Goal: Transaction & Acquisition: Purchase product/service

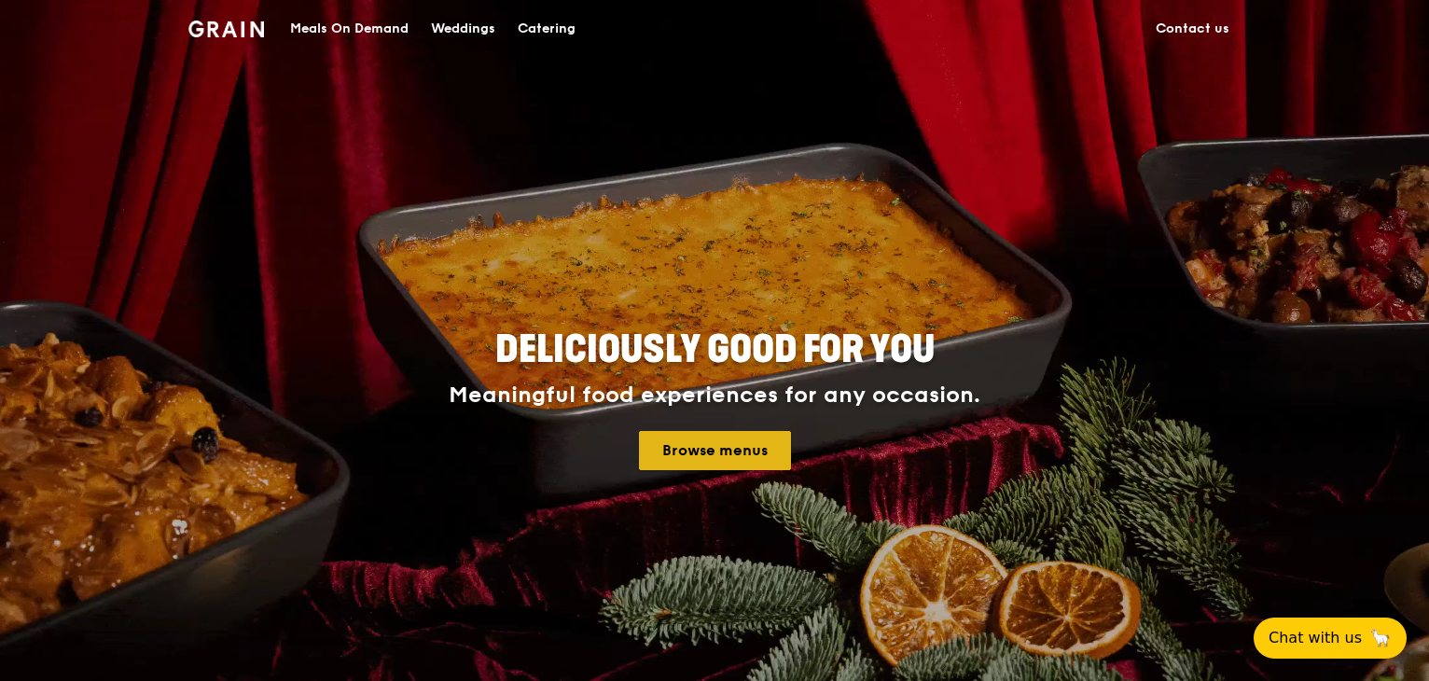
click at [754, 455] on link "Browse menus" at bounding box center [715, 450] width 152 height 39
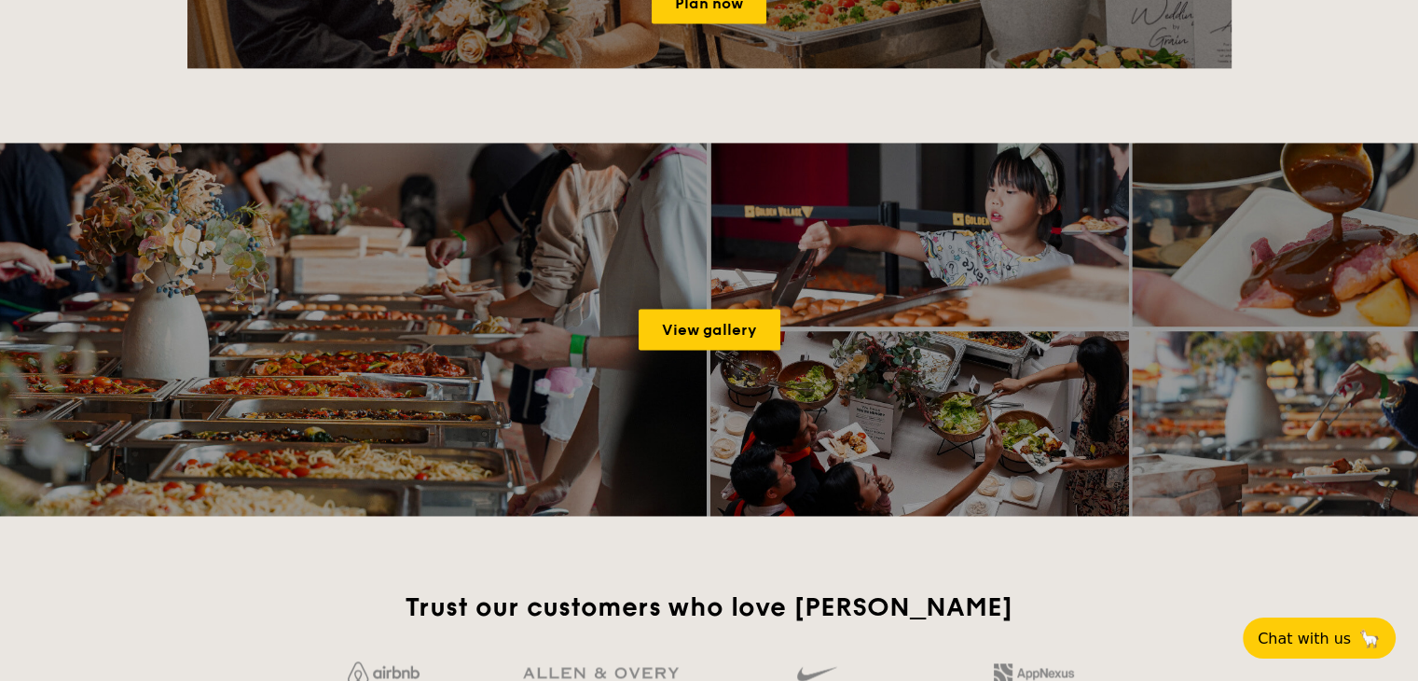
scroll to position [2611, 0]
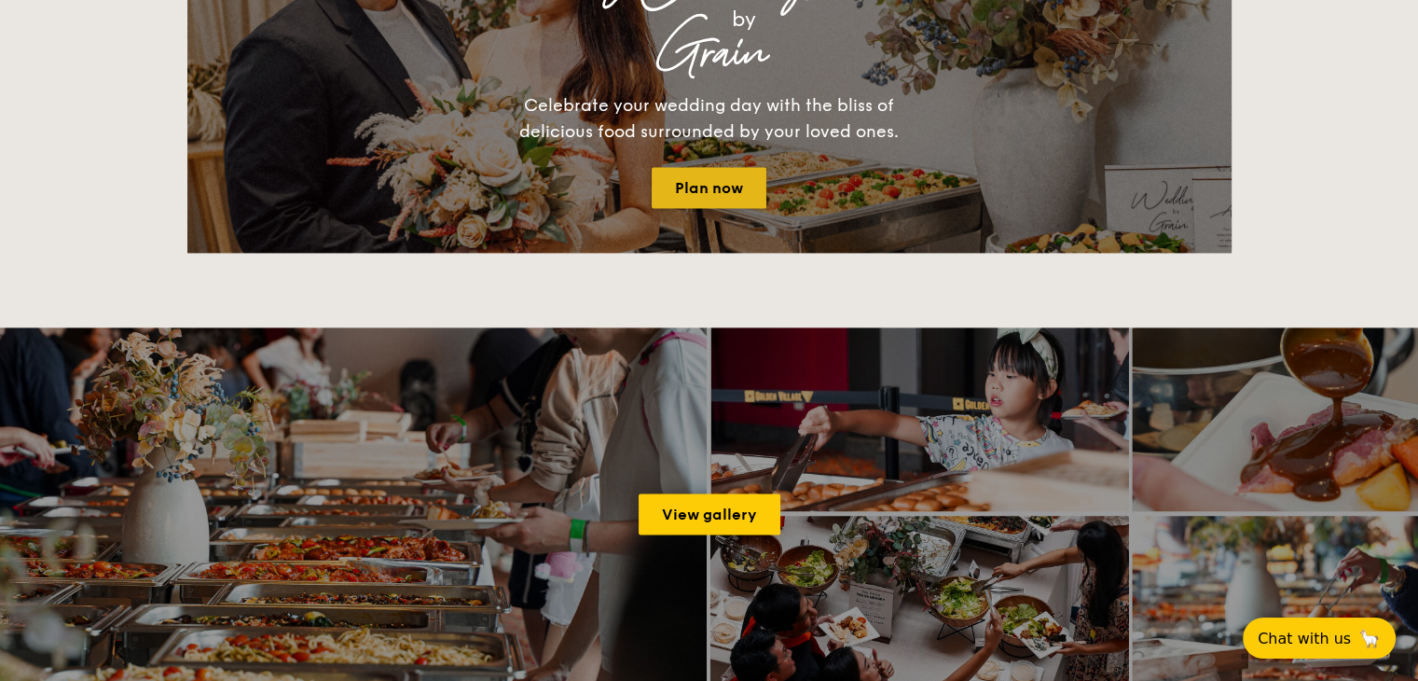
click at [722, 189] on link "Plan now" at bounding box center [709, 187] width 115 height 41
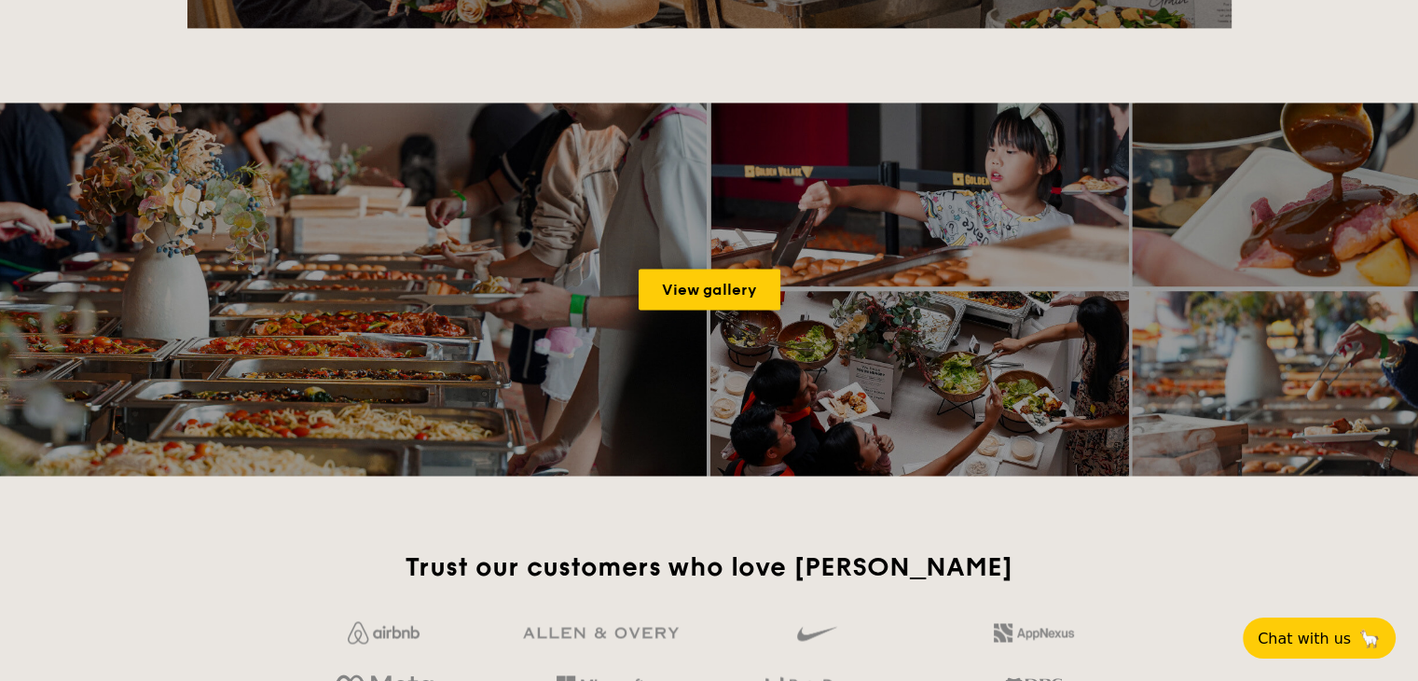
scroll to position [2984, 0]
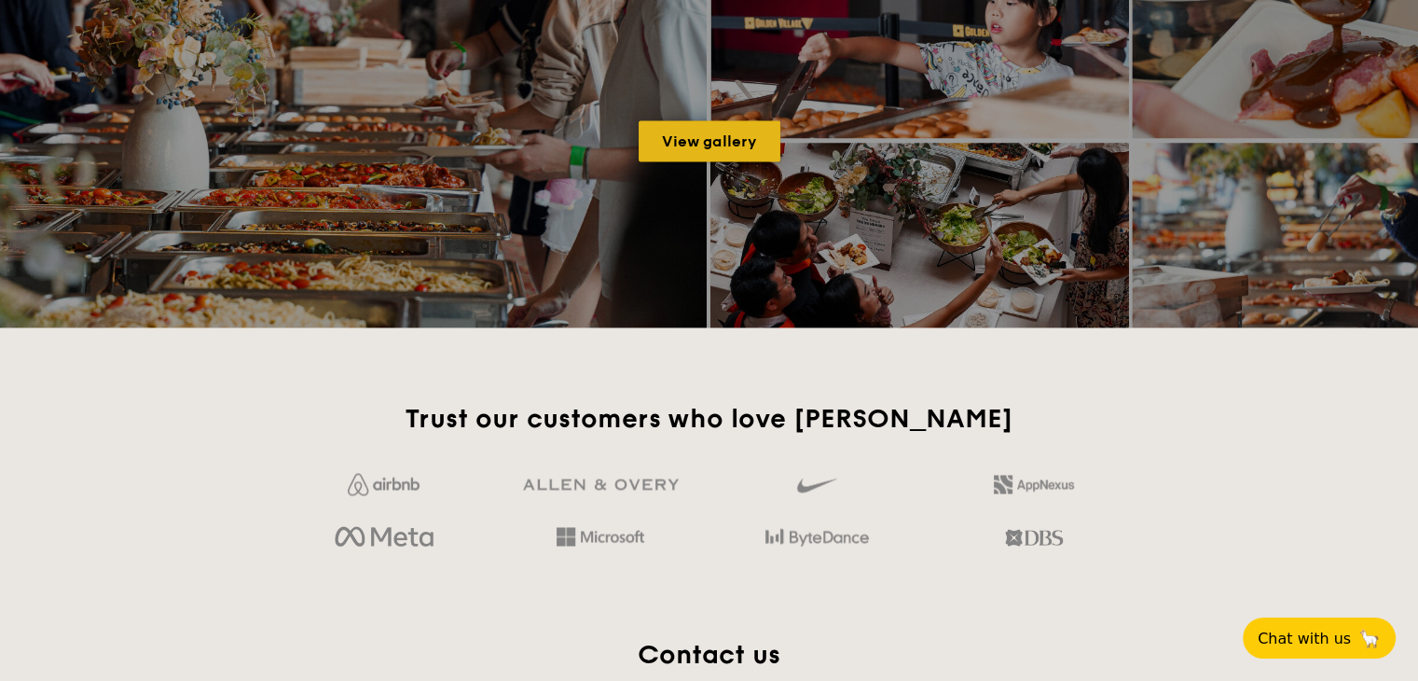
click at [711, 138] on link "View gallery" at bounding box center [710, 140] width 142 height 41
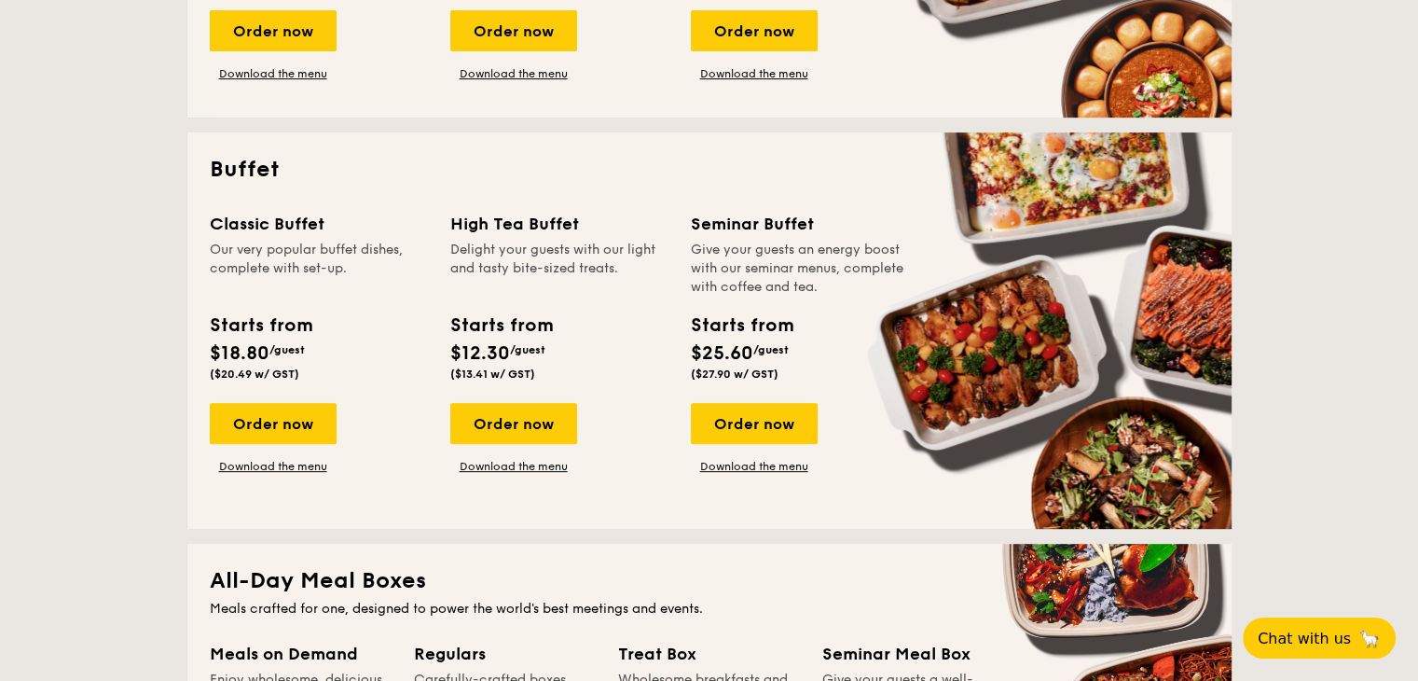
scroll to position [746, 0]
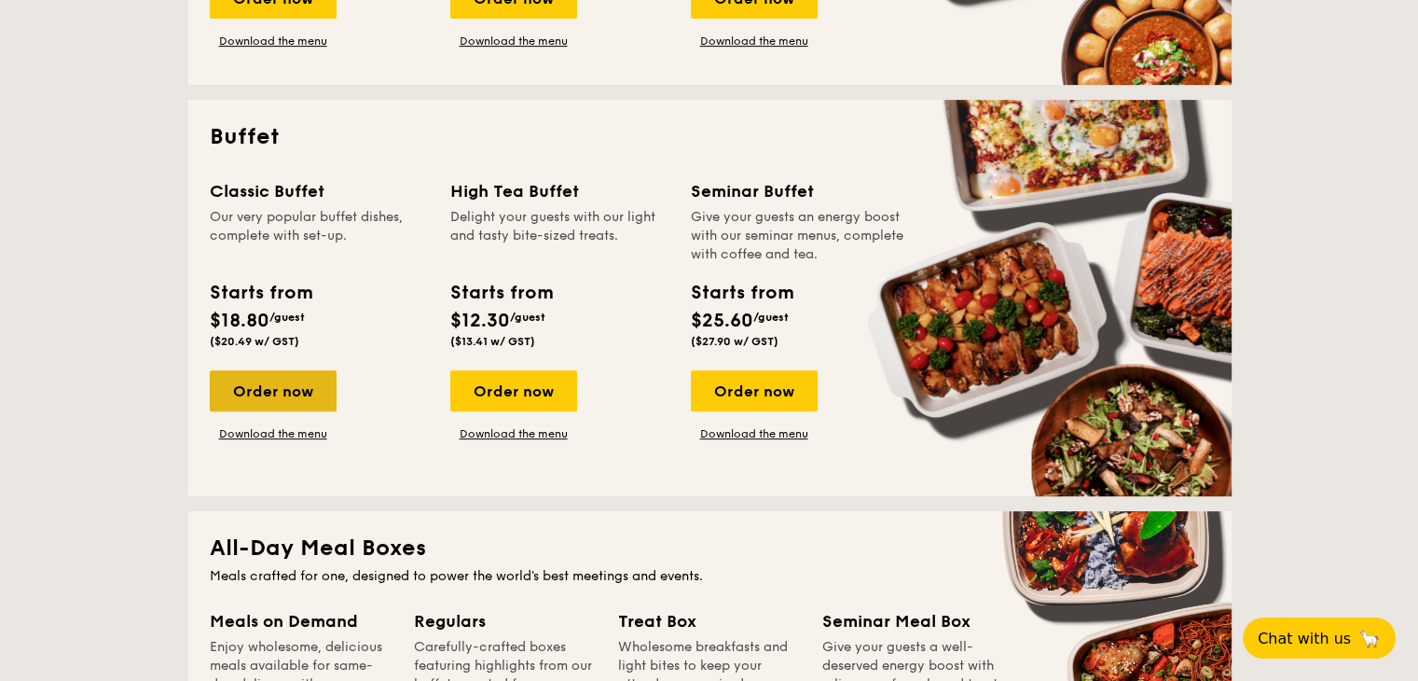
click at [302, 396] on div "Order now" at bounding box center [273, 390] width 127 height 41
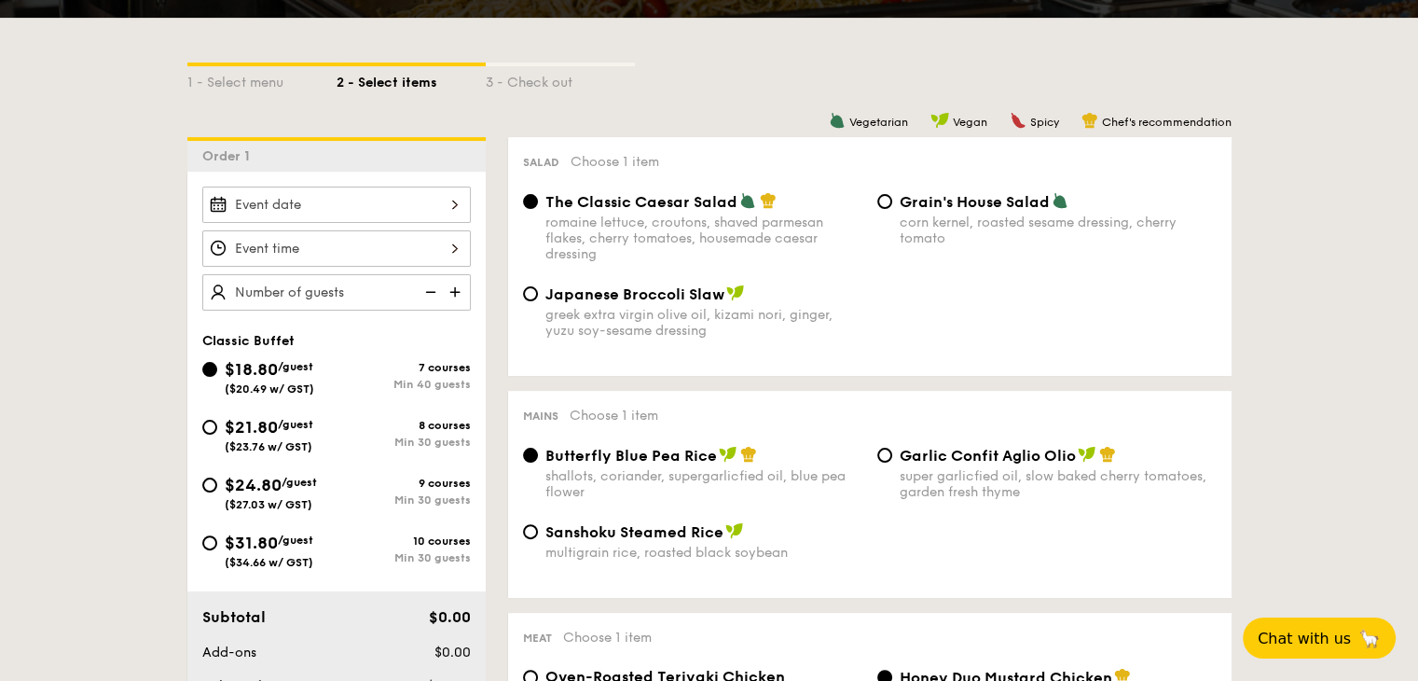
scroll to position [466, 0]
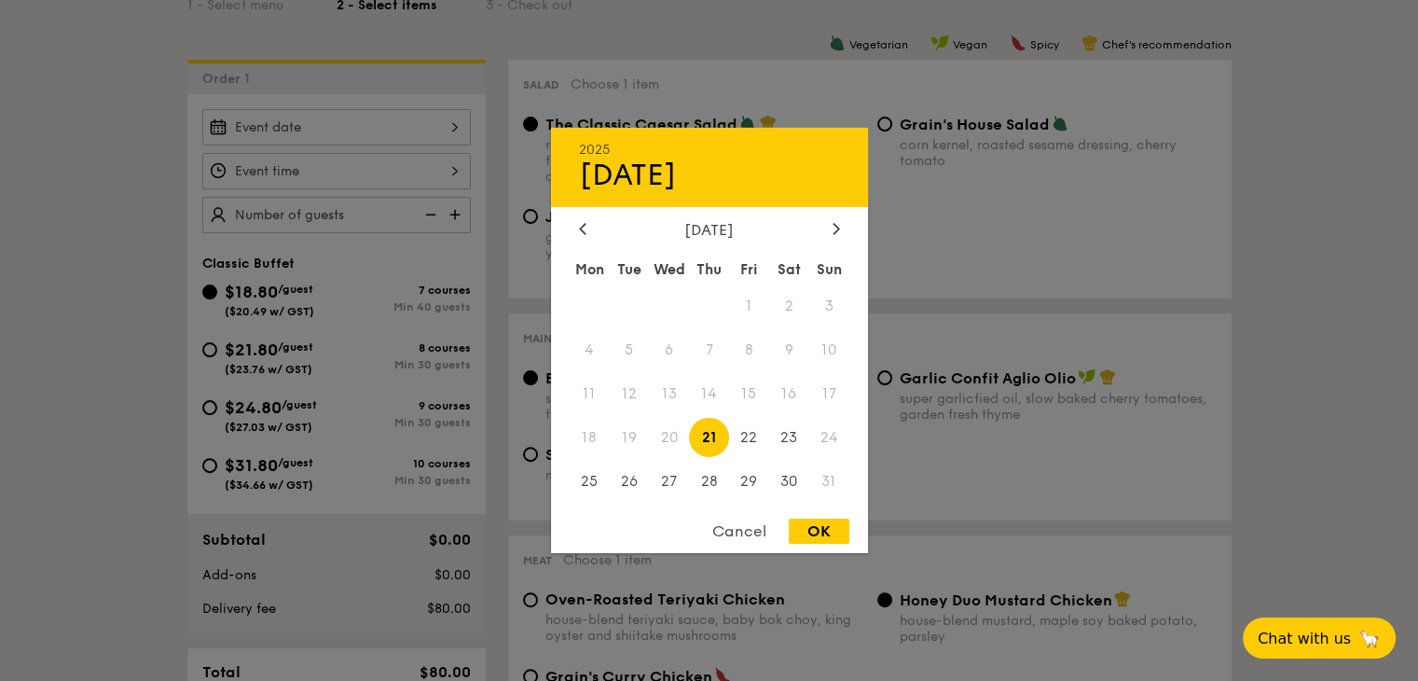
click at [320, 131] on div "2025 Aug [DATE] Tue Wed Thu Fri Sat Sun 1 2 3 4 5 6 7 8 9 10 11 12 13 14 15 16 …" at bounding box center [336, 127] width 269 height 36
click at [836, 222] on icon at bounding box center [836, 228] width 7 height 12
click at [708, 345] on span "11" at bounding box center [709, 350] width 40 height 40
click at [804, 530] on div "OK" at bounding box center [819, 531] width 61 height 25
type input "[DATE]"
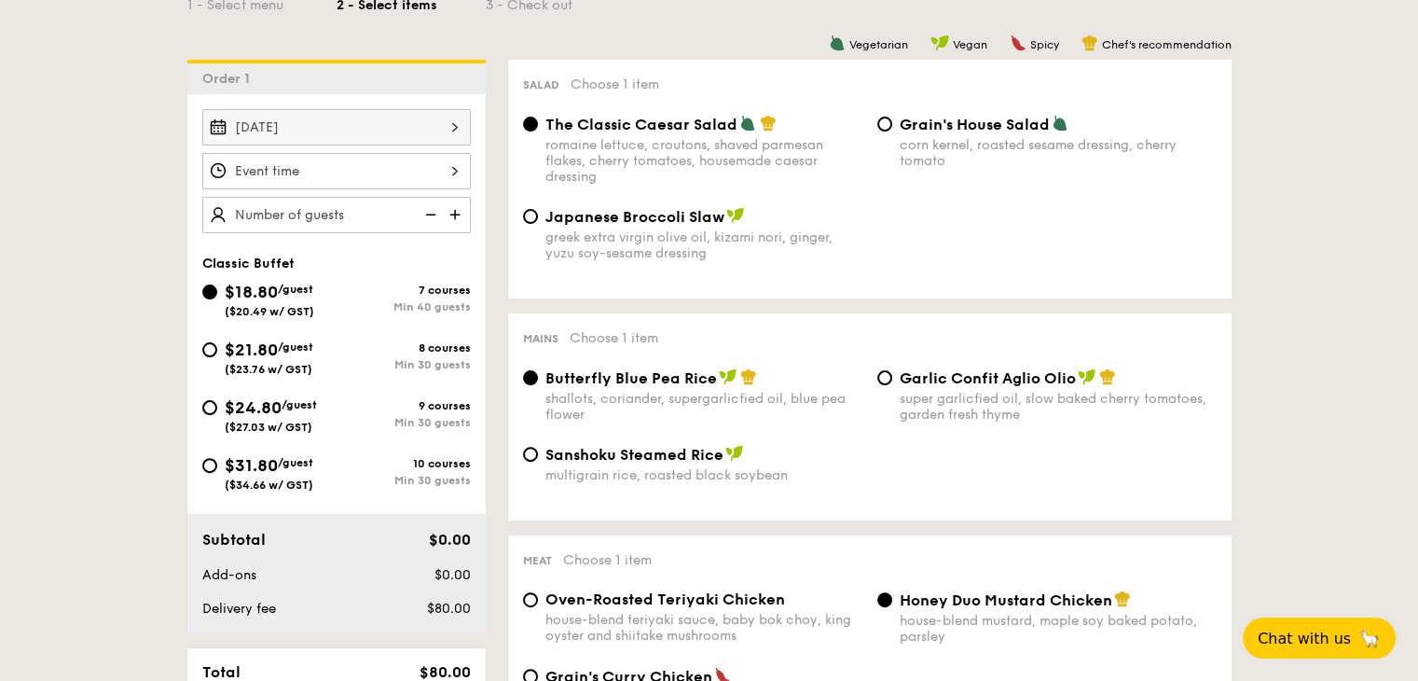
click at [410, 172] on div at bounding box center [336, 171] width 269 height 36
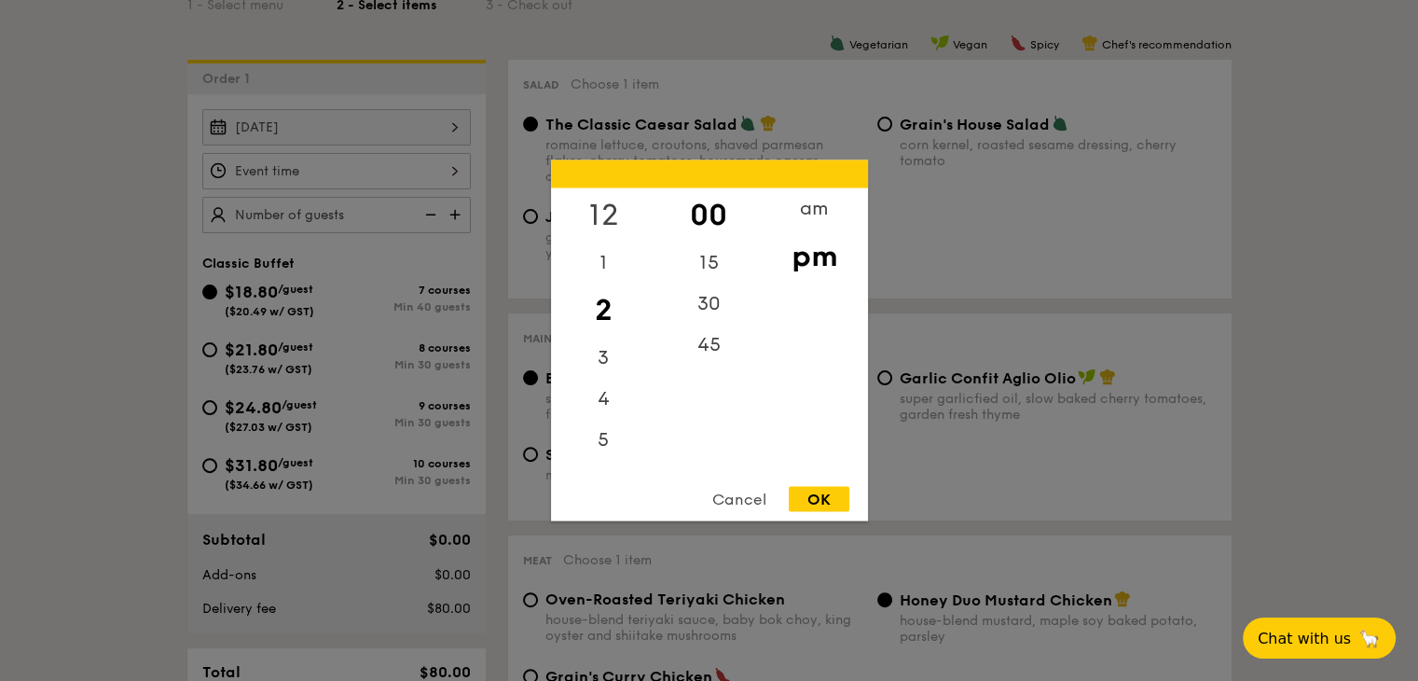
click at [611, 212] on div "12" at bounding box center [603, 215] width 105 height 54
click at [800, 266] on div "pm" at bounding box center [814, 256] width 105 height 54
drag, startPoint x: 841, startPoint y: 501, endPoint x: 785, endPoint y: 482, distance: 59.0
click at [841, 502] on div "OK" at bounding box center [819, 499] width 61 height 25
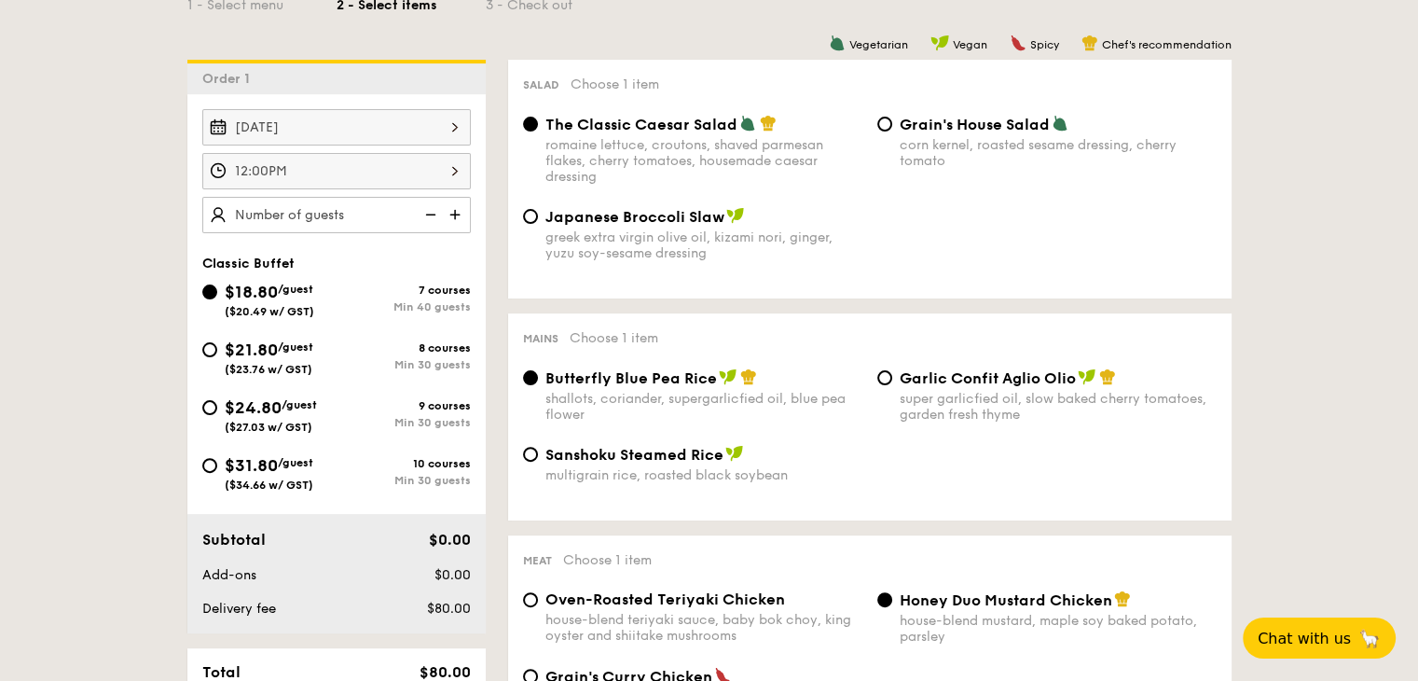
click at [451, 173] on div "12:00PM" at bounding box center [336, 171] width 269 height 36
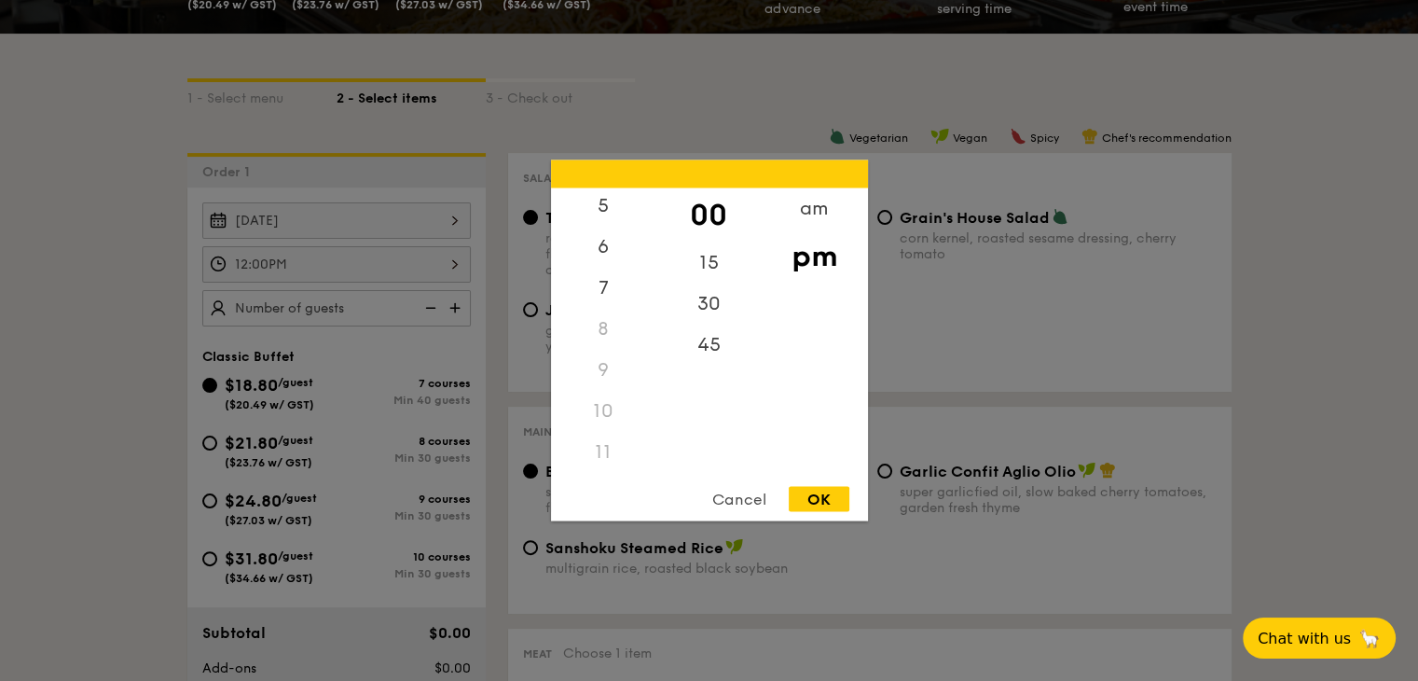
scroll to position [221, 0]
click at [604, 446] on div "11" at bounding box center [603, 452] width 105 height 41
click at [712, 347] on div "45" at bounding box center [709, 352] width 105 height 54
click at [808, 217] on div "am" at bounding box center [814, 215] width 105 height 54
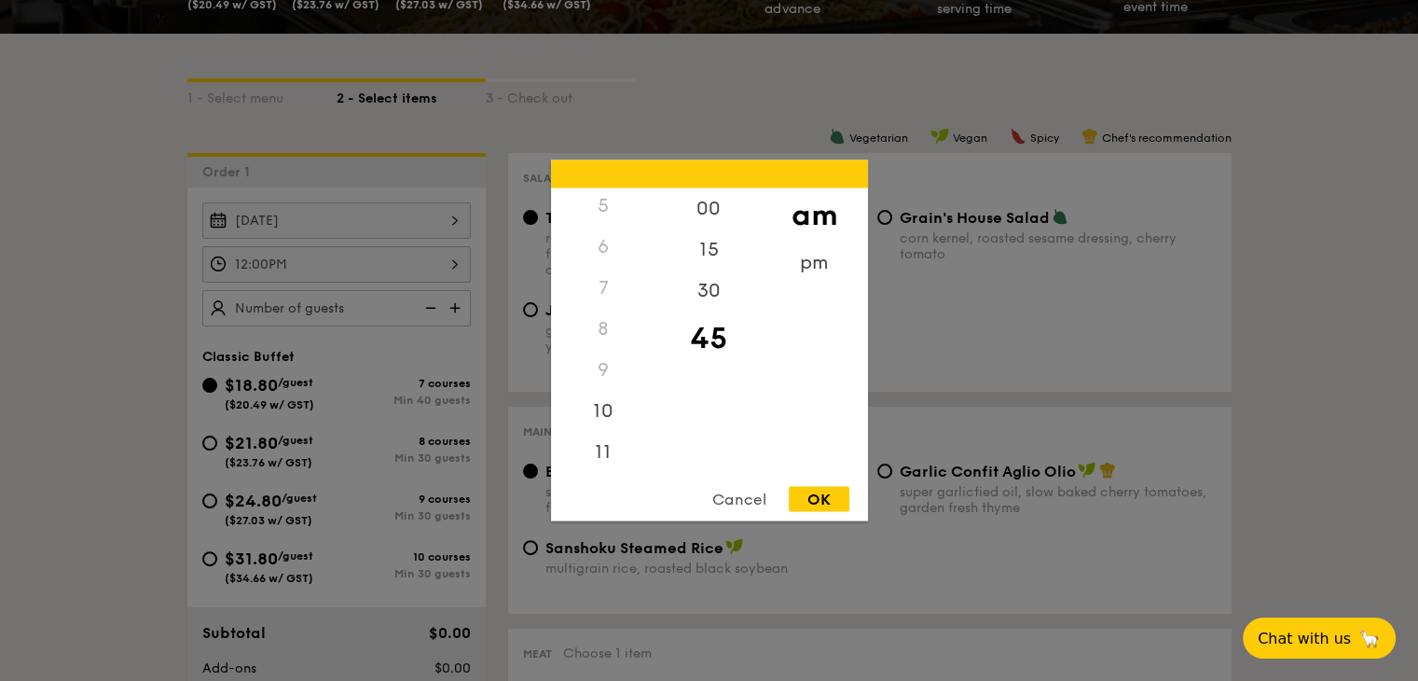
click at [828, 501] on div "OK" at bounding box center [819, 499] width 61 height 25
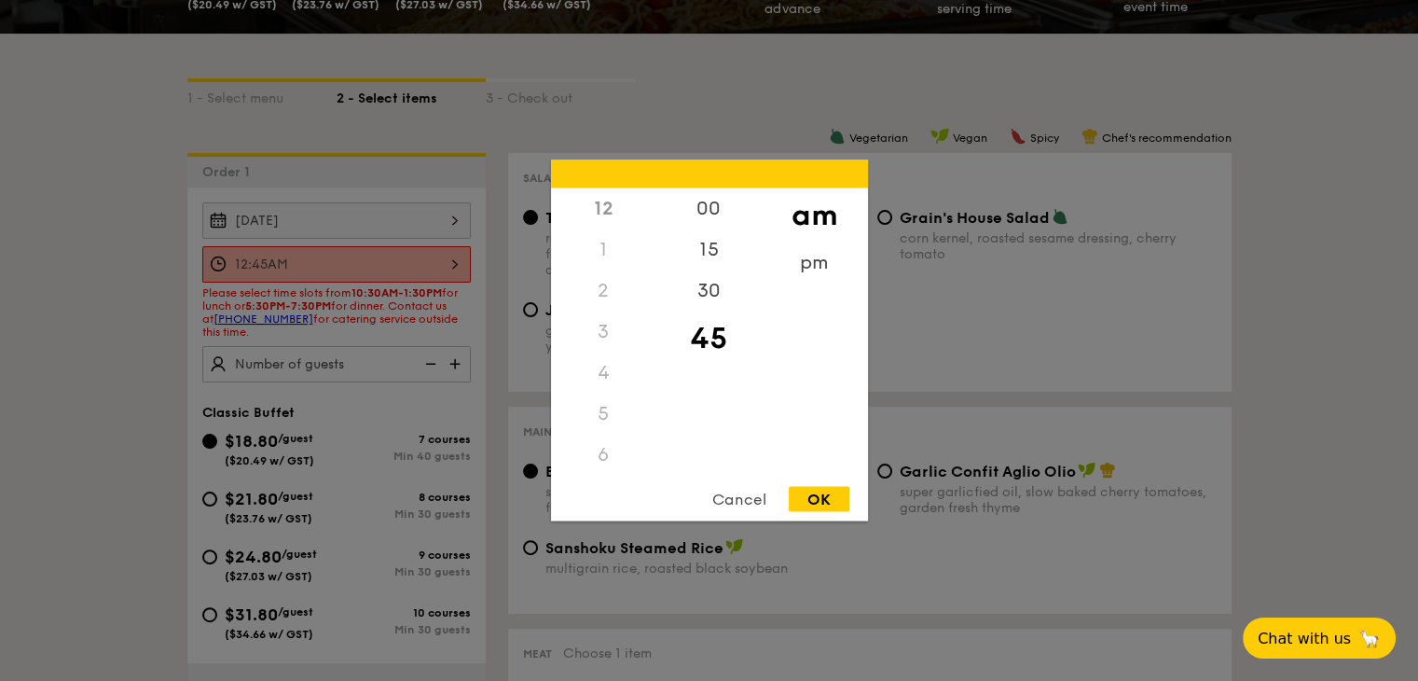
click at [351, 262] on div "12:45AM 12 1 2 3 4 5 6 7 8 9 10 11 00 15 30 45 am pm Cancel OK" at bounding box center [336, 264] width 269 height 36
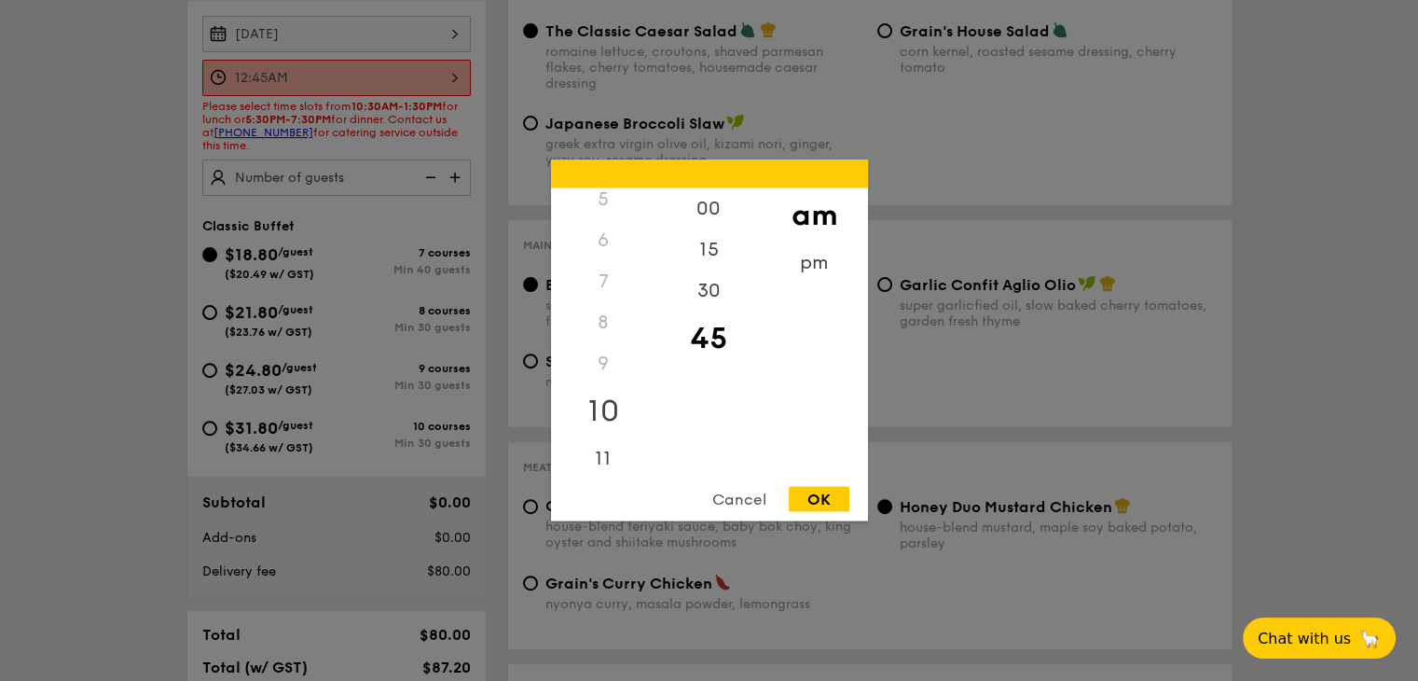
scroll to position [220, 0]
click at [617, 449] on div "11" at bounding box center [603, 447] width 105 height 54
click at [826, 491] on div "OK" at bounding box center [819, 499] width 61 height 25
type input "11:45AM"
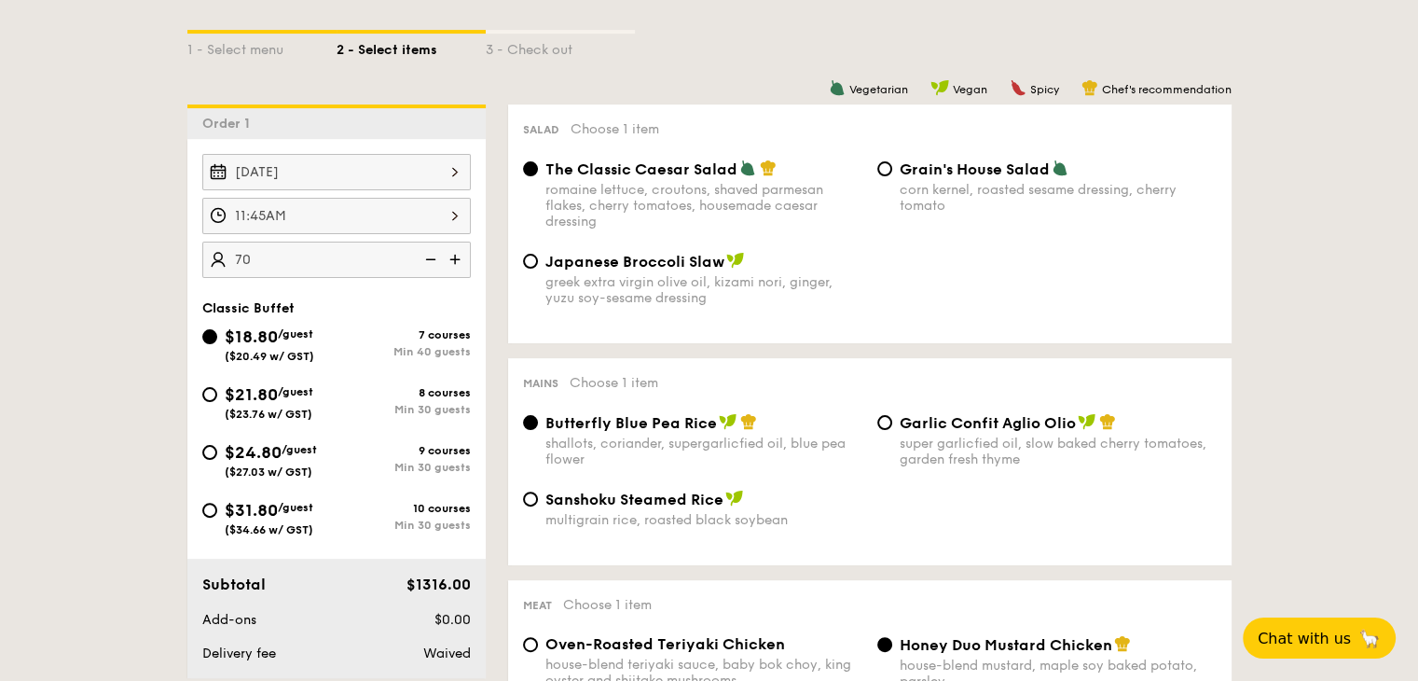
scroll to position [466, 0]
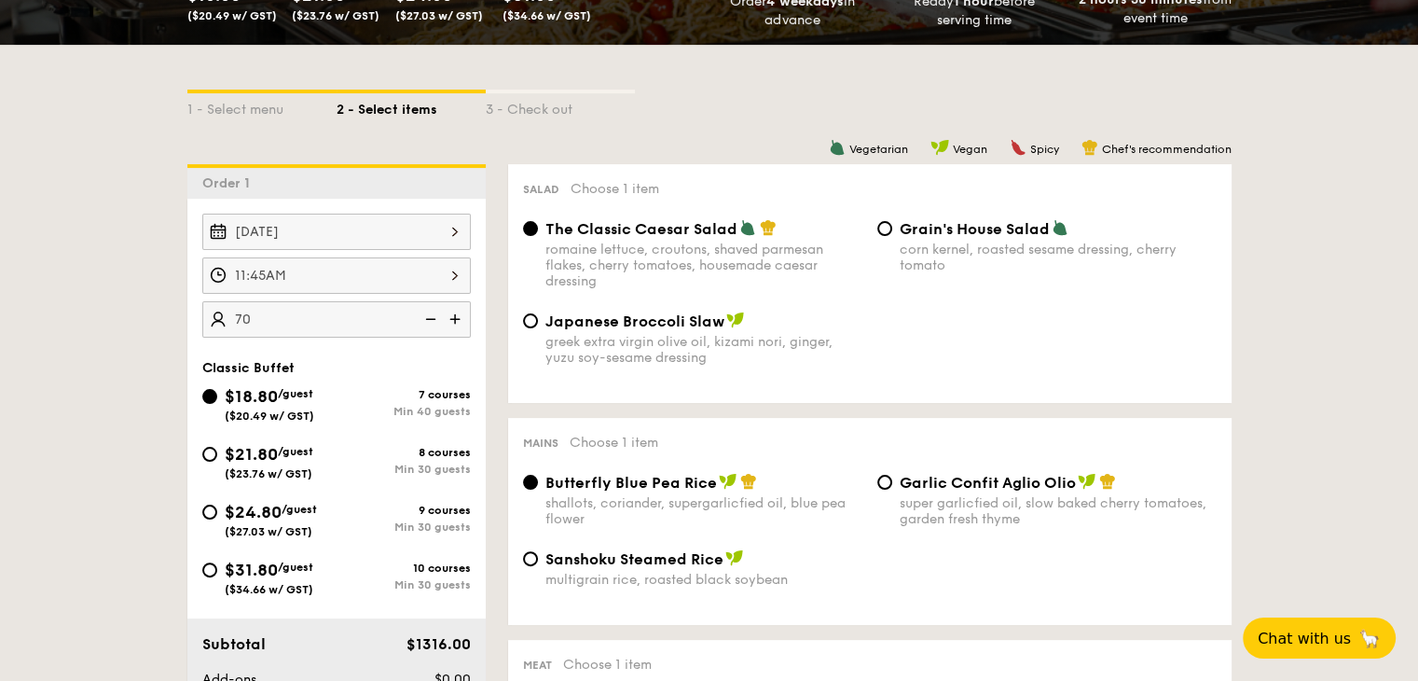
scroll to position [373, 0]
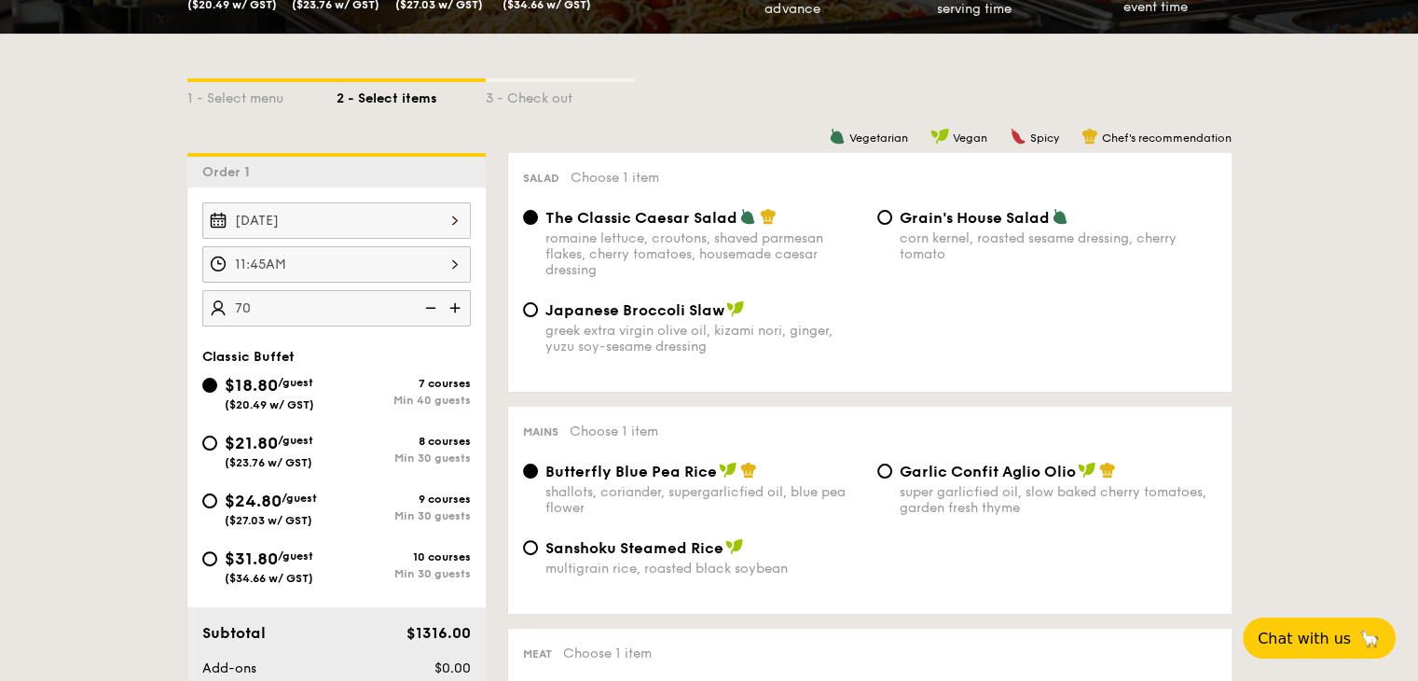
click at [428, 308] on img at bounding box center [429, 307] width 28 height 35
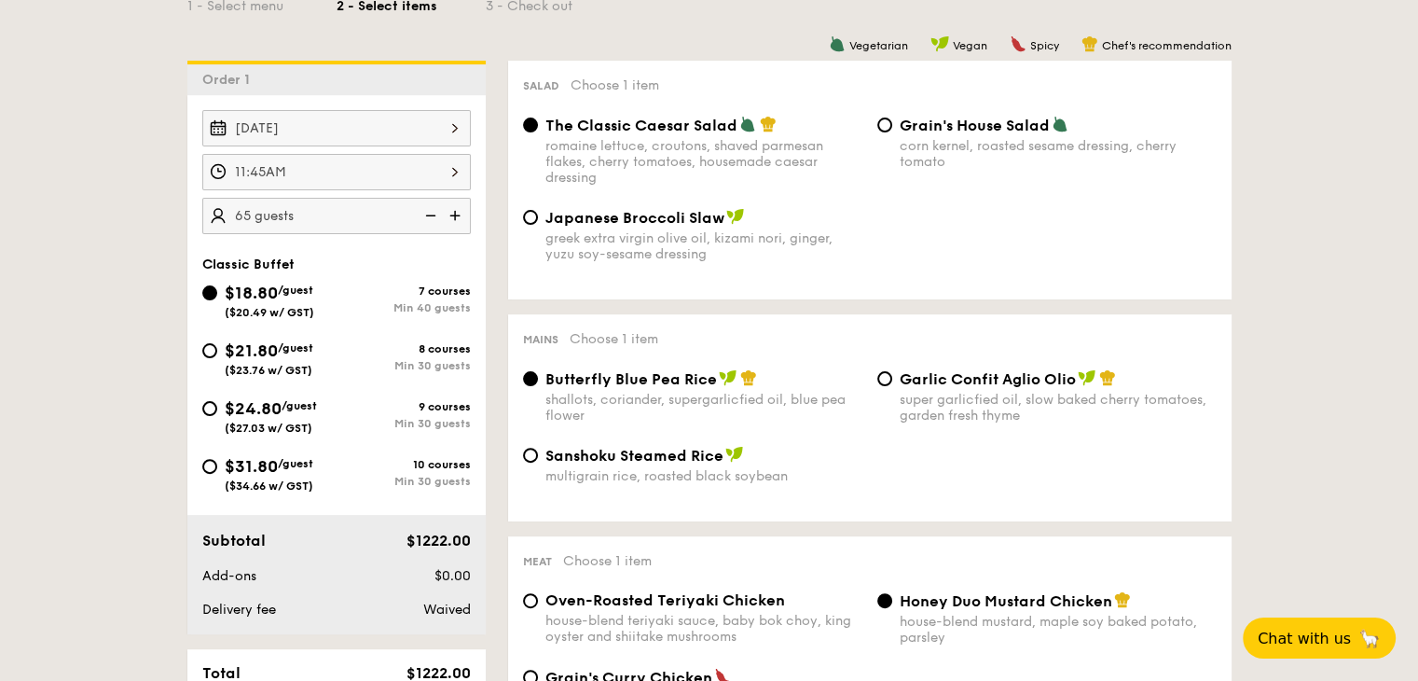
scroll to position [466, 0]
click at [463, 221] on img at bounding box center [457, 214] width 28 height 35
click at [433, 210] on img at bounding box center [429, 214] width 28 height 35
click at [452, 218] on img at bounding box center [457, 214] width 28 height 35
click at [436, 215] on img at bounding box center [429, 214] width 28 height 35
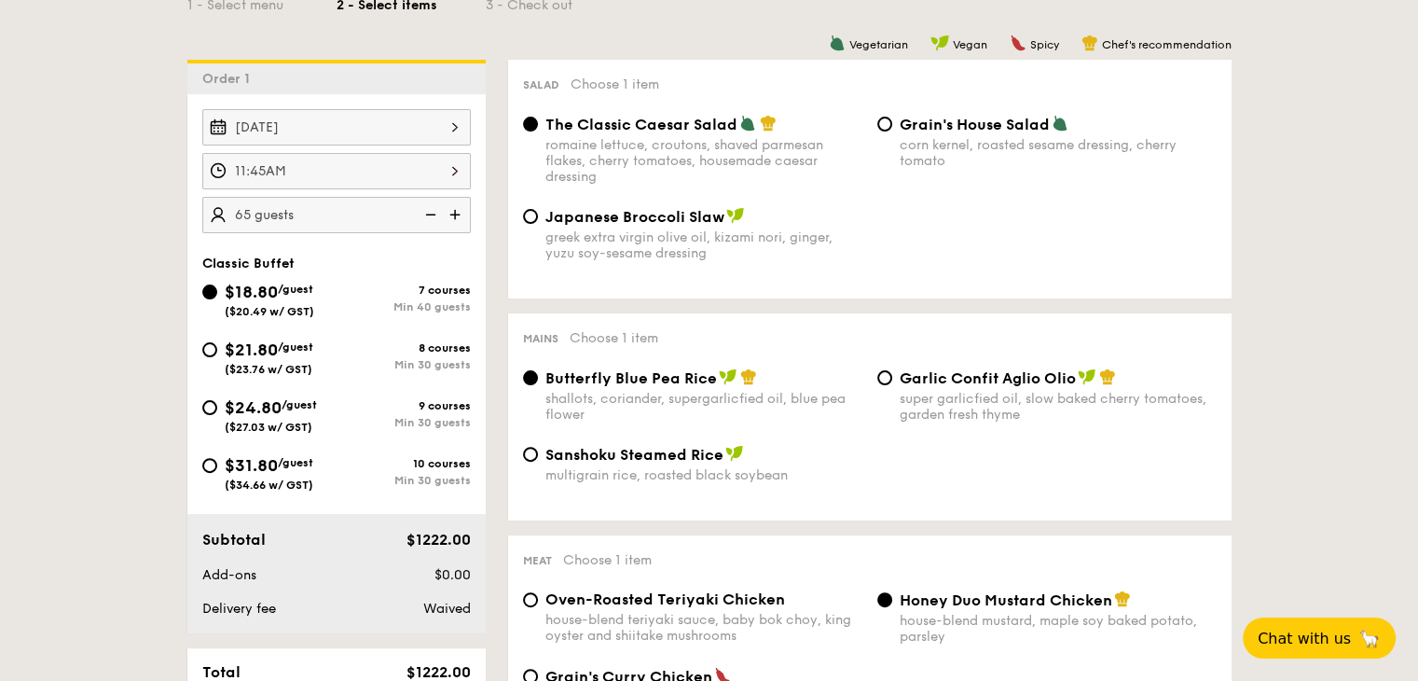
click at [454, 214] on img at bounding box center [457, 214] width 28 height 35
click at [426, 216] on img at bounding box center [429, 214] width 28 height 35
type input "65 guests"
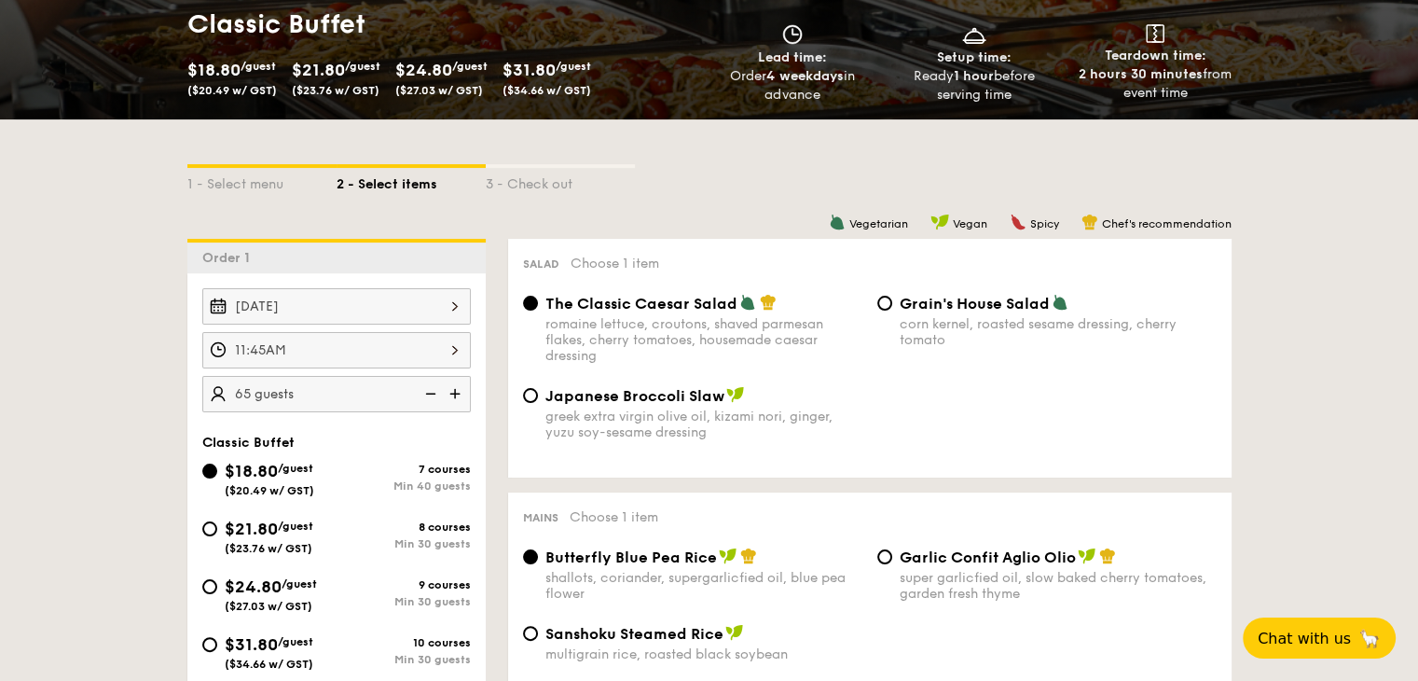
scroll to position [280, 0]
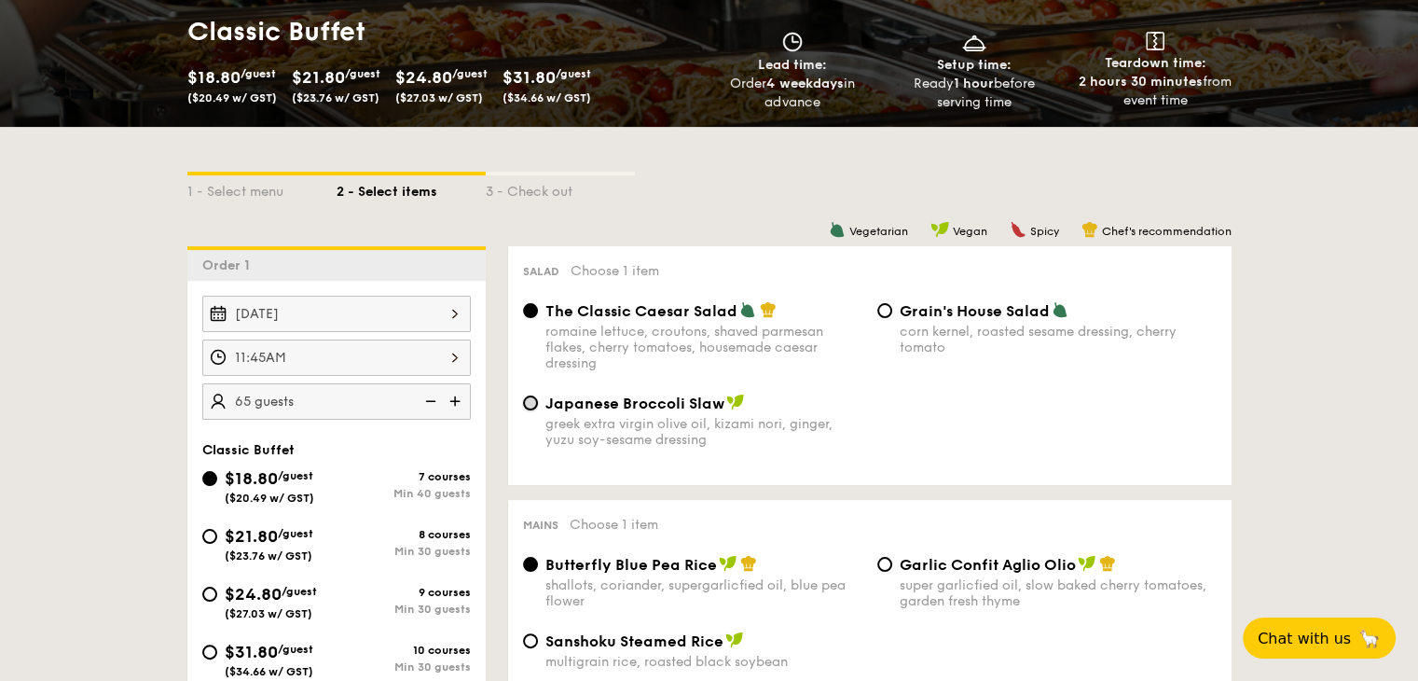
click at [530, 404] on input "Japanese Broccoli Slaw greek extra virgin olive oil, kizami [PERSON_NAME], yuzu…" at bounding box center [530, 402] width 15 height 15
radio input "true"
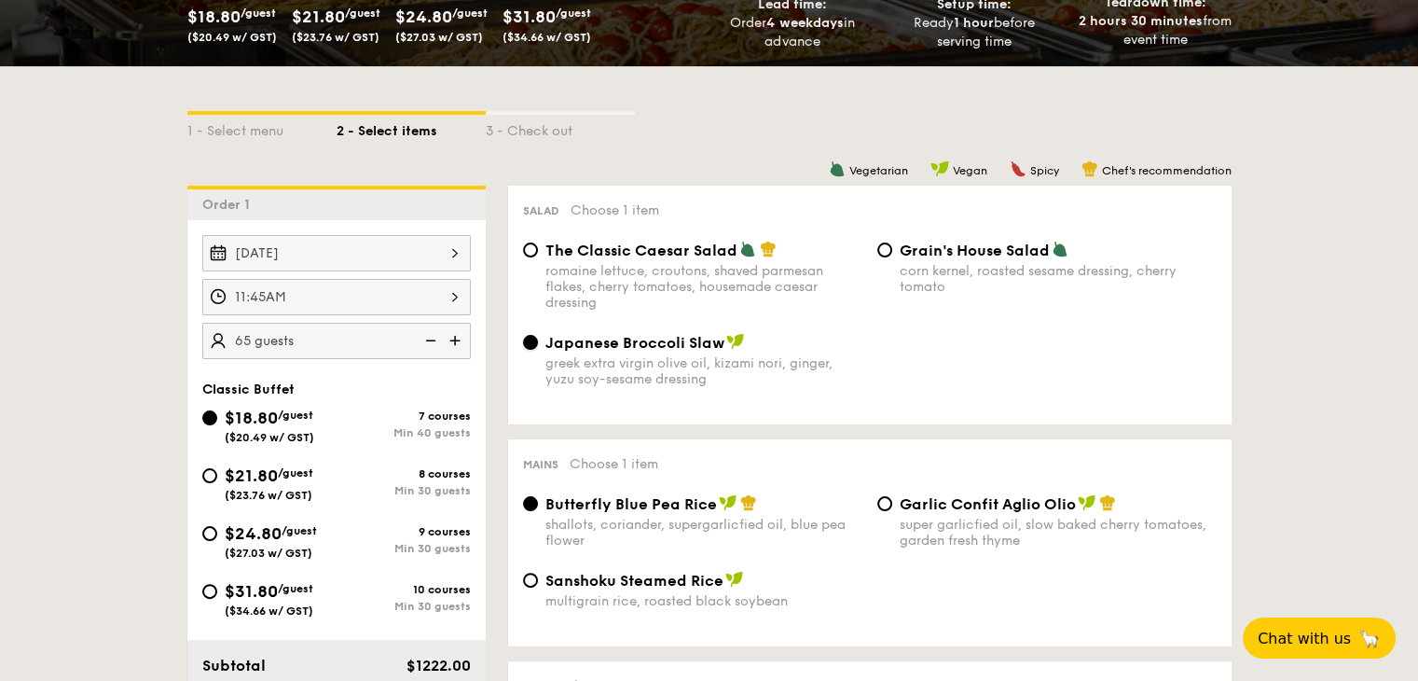
scroll to position [373, 0]
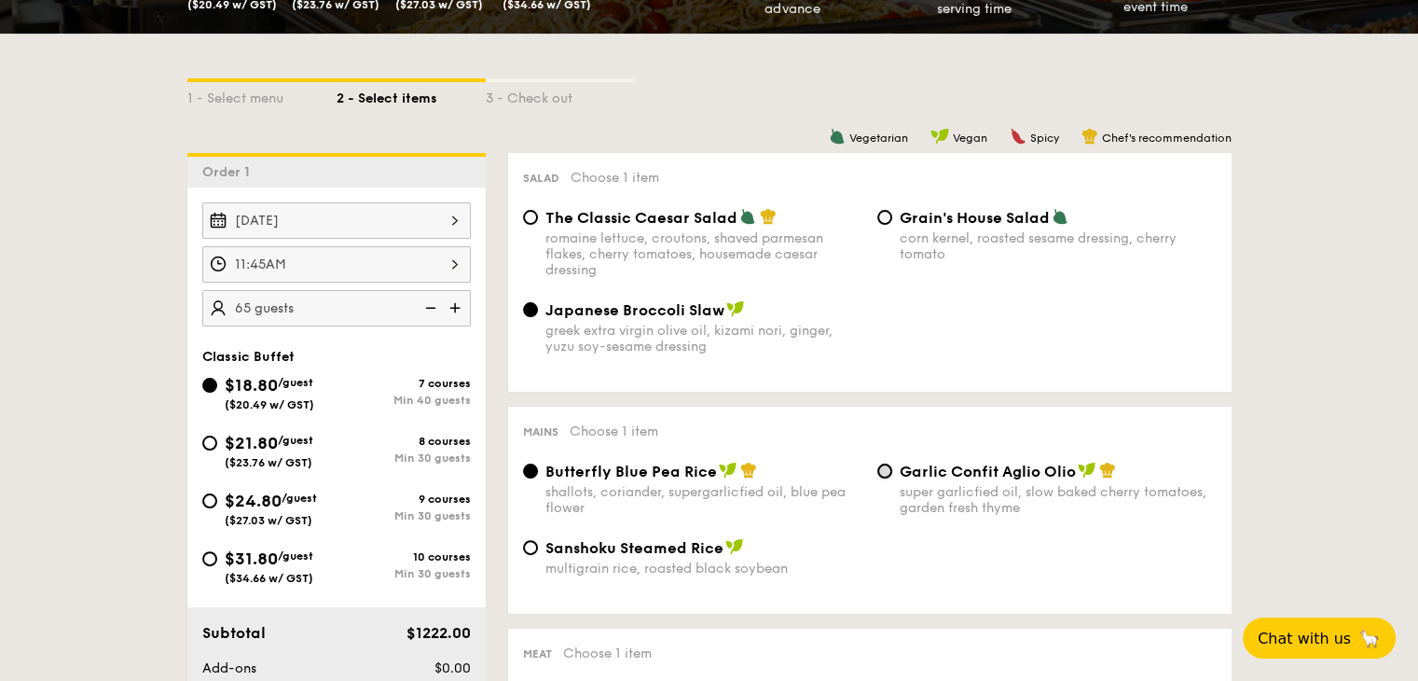
click at [888, 473] on input "Garlic Confit Aglio Olio super garlicfied oil, slow baked cherry tomatoes, gard…" at bounding box center [885, 470] width 15 height 15
radio input "true"
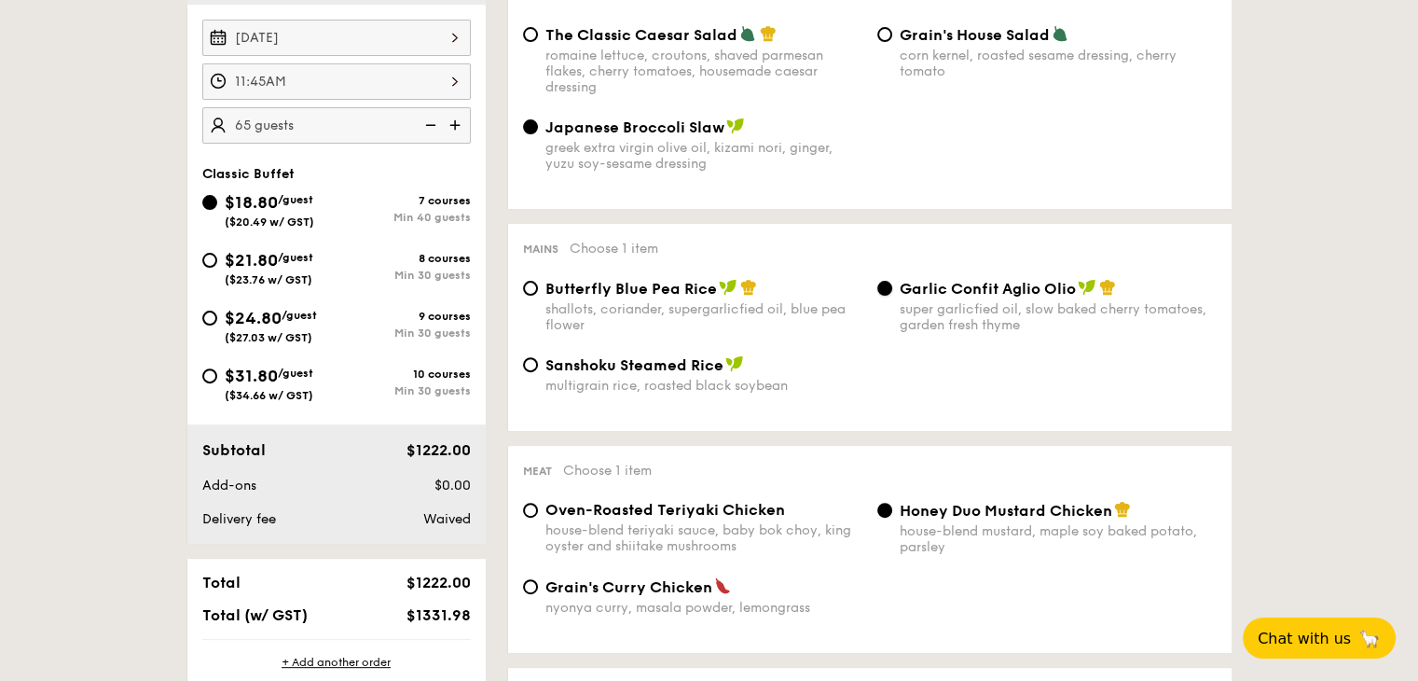
scroll to position [653, 0]
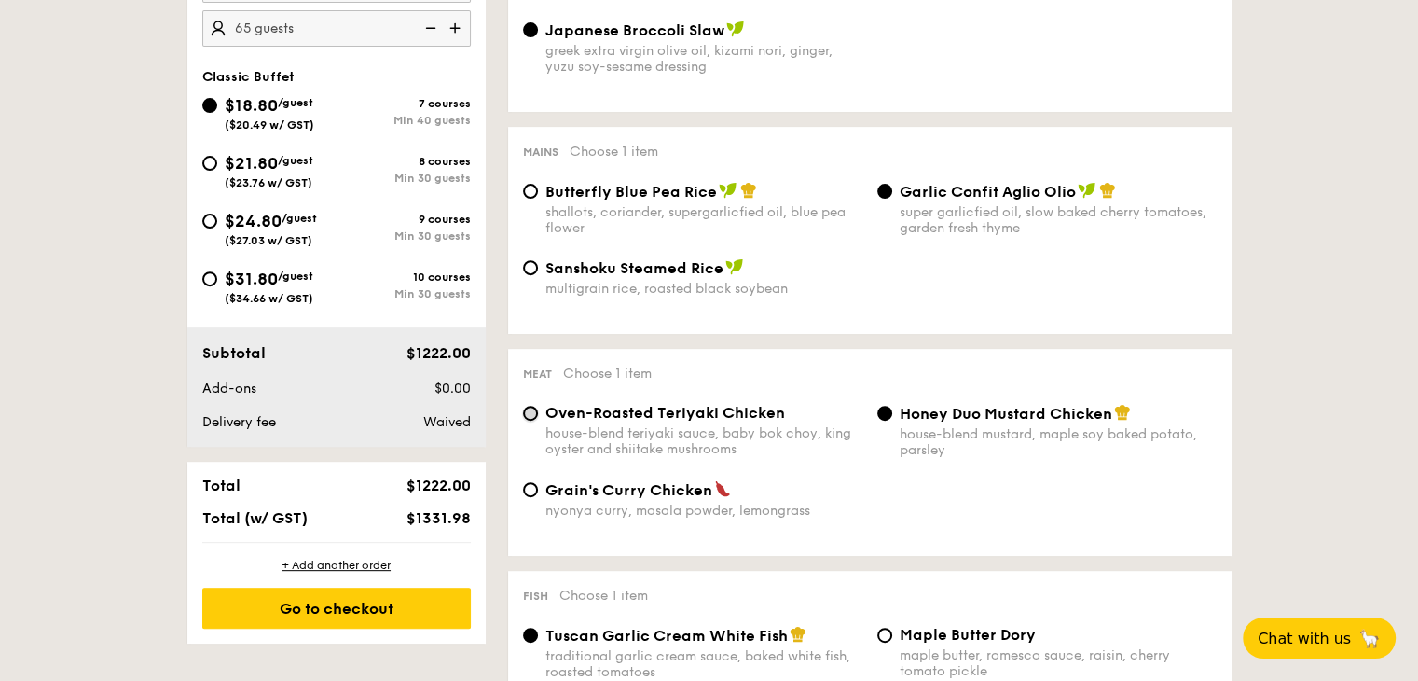
click at [532, 419] on input "Oven-Roasted Teriyaki Chicken house-blend teriyaki sauce, baby bok choy, king o…" at bounding box center [530, 413] width 15 height 15
radio input "true"
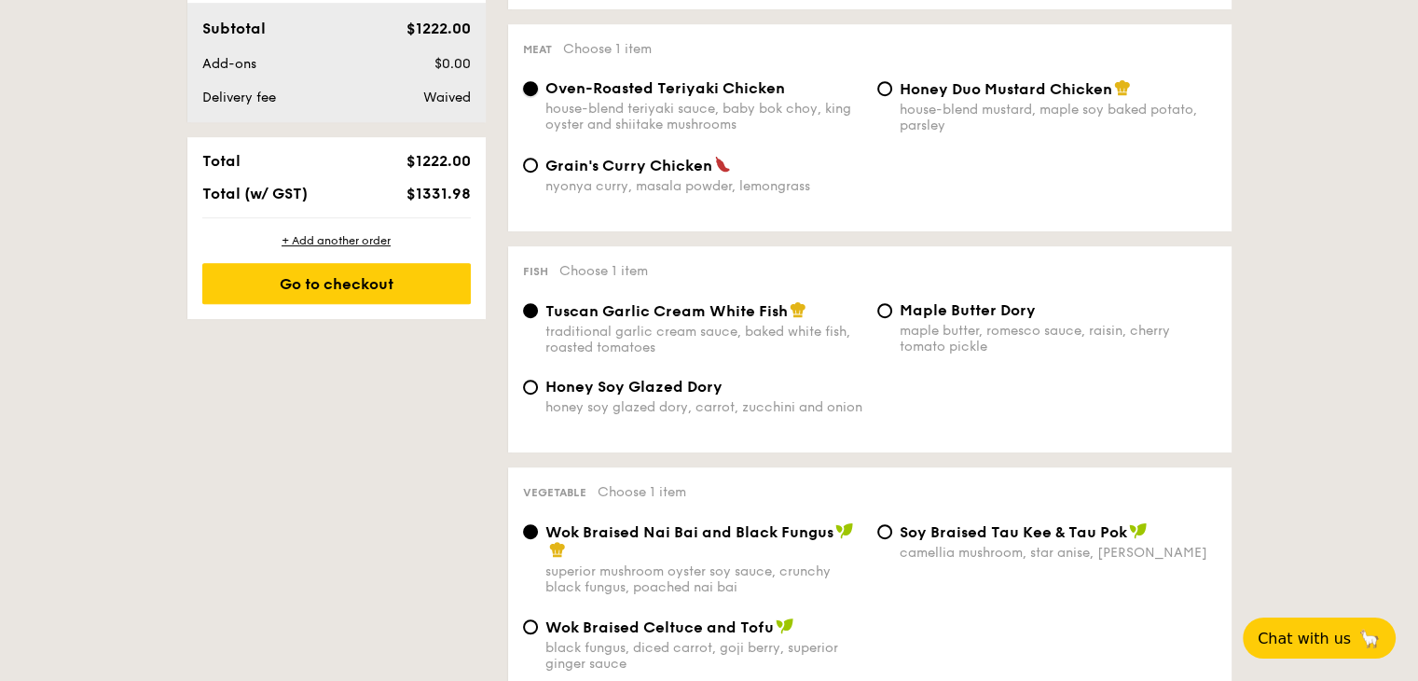
scroll to position [933, 0]
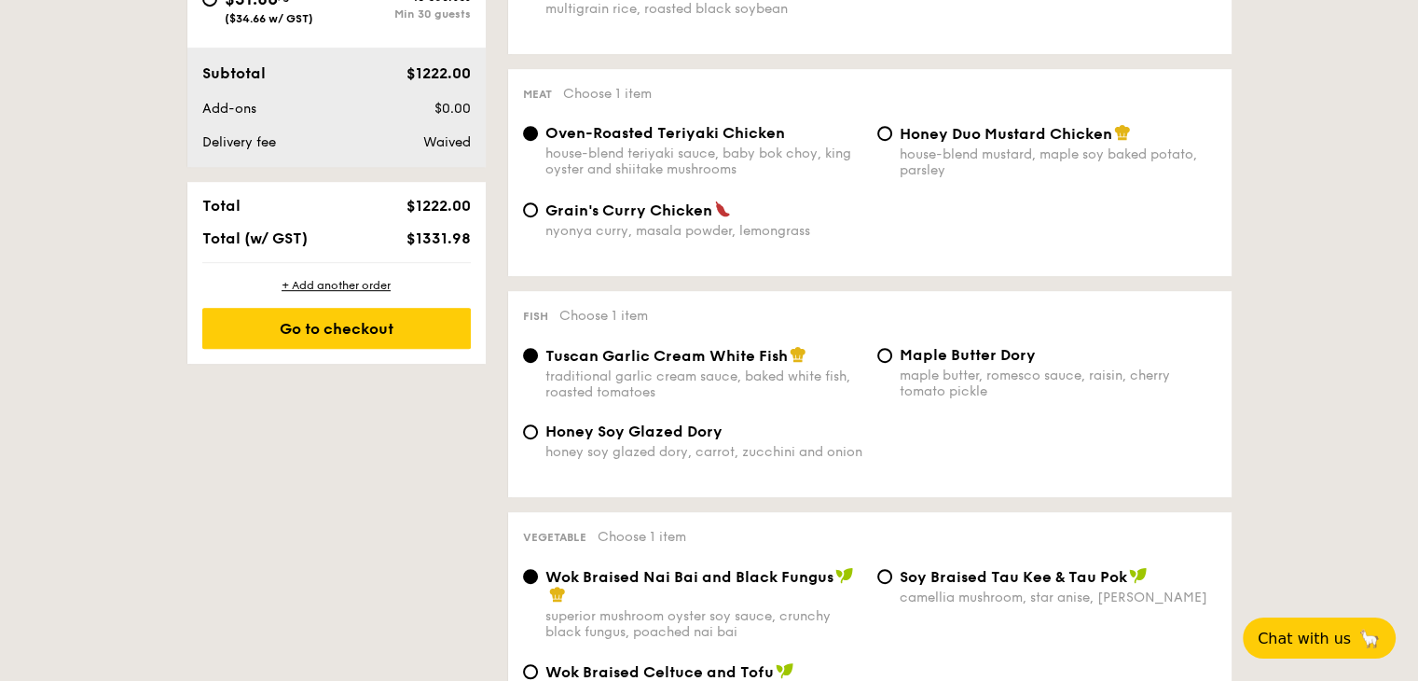
click at [796, 361] on img at bounding box center [798, 354] width 17 height 17
click at [538, 361] on input "Tuscan Garlic Cream White Fish traditional garlic cream sauce, baked white fish…" at bounding box center [530, 355] width 15 height 15
click at [530, 439] on input "Honey Soy Glazed Dory honey soy glazed dory, carrot, zucchini and onion" at bounding box center [530, 431] width 15 height 15
radio input "true"
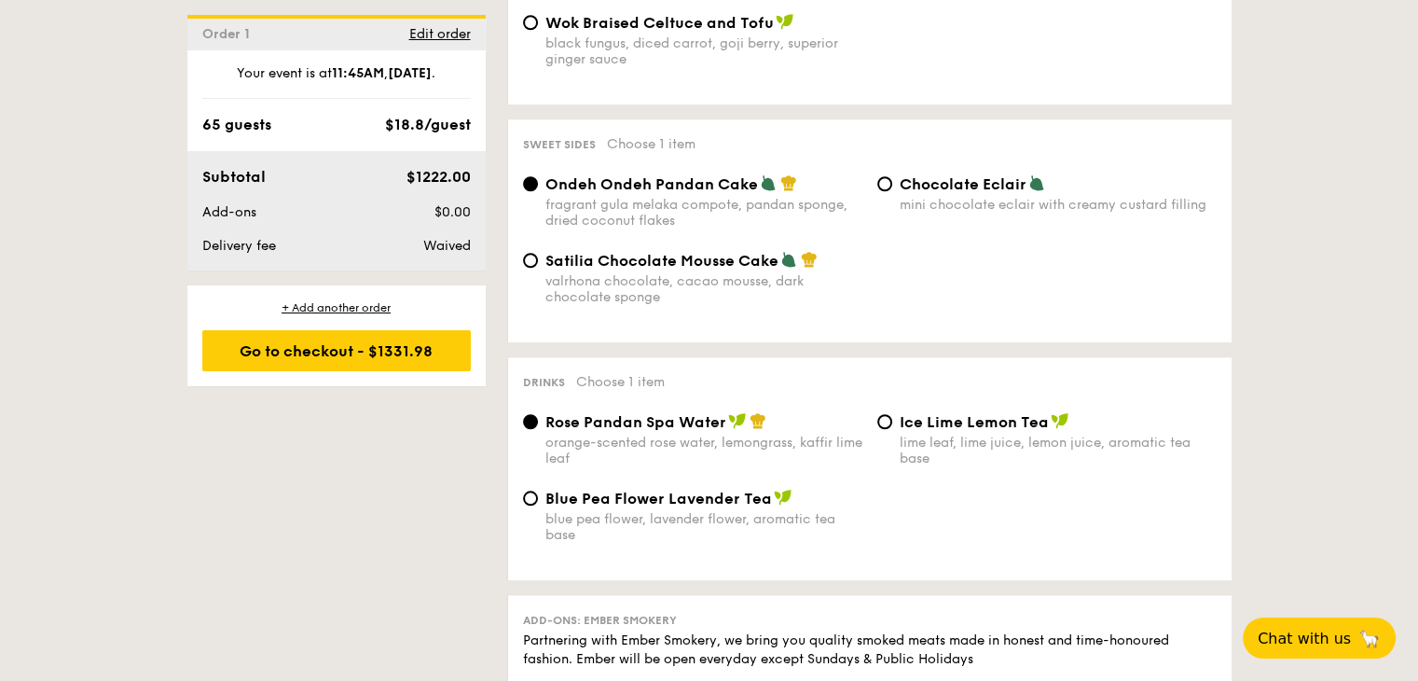
scroll to position [1585, 0]
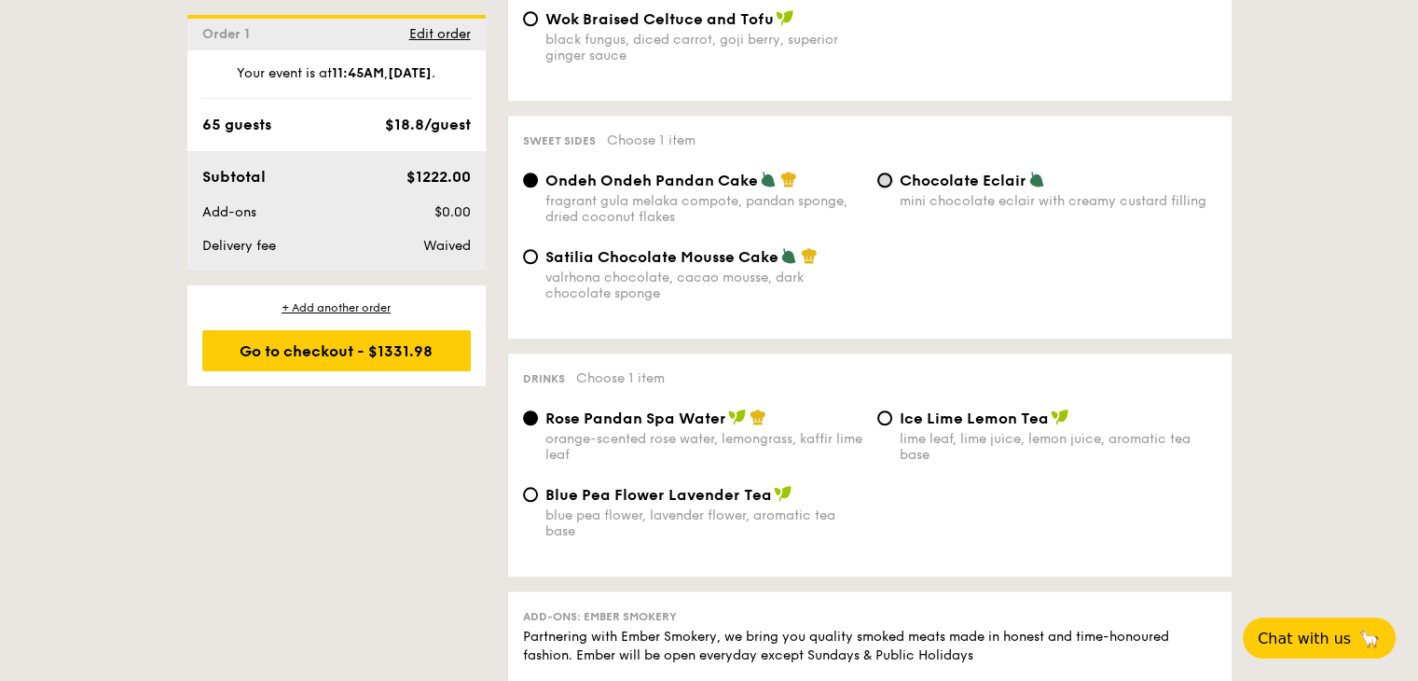
click at [889, 187] on input "Chocolate Eclair mini chocolate eclair with creamy custard filling" at bounding box center [885, 180] width 15 height 15
radio input "true"
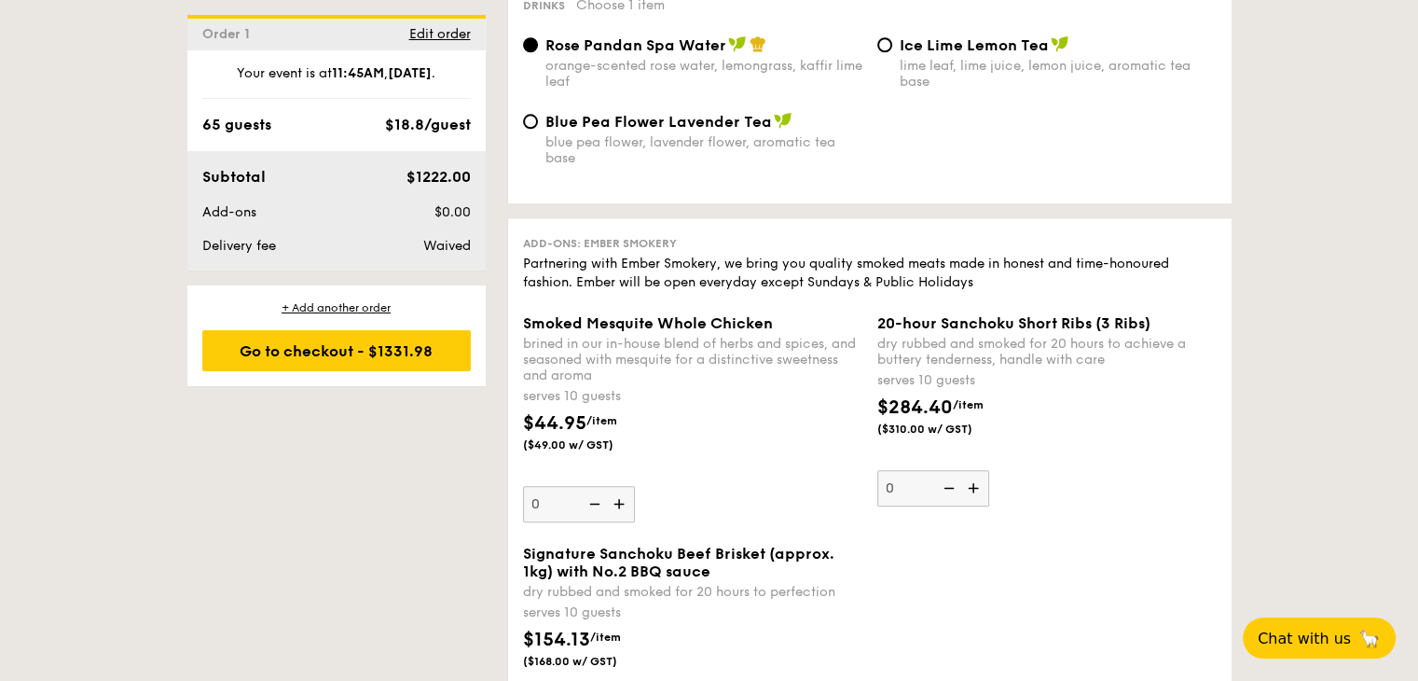
scroll to position [1865, 0]
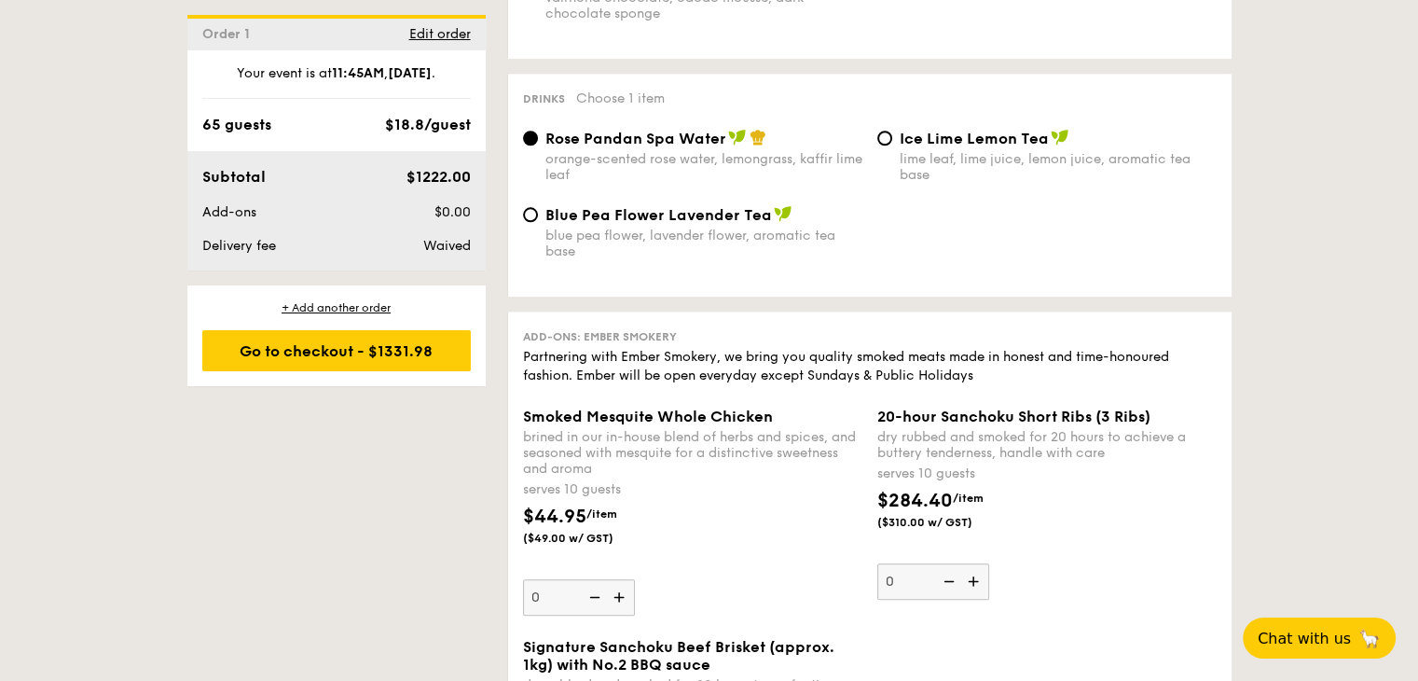
click at [537, 239] on div "Blue Pea Flower Lavender Tea blue pea flower, lavender flower, aromatic tea base" at bounding box center [693, 232] width 354 height 54
click at [530, 222] on input "Blue Pea Flower Lavender Tea blue pea flower, lavender flower, aromatic tea base" at bounding box center [530, 214] width 15 height 15
radio input "true"
click at [755, 145] on img at bounding box center [758, 137] width 17 height 17
click at [538, 145] on input "Rose Pandan Spa Water orange-scented rose water, lemongrass, kaffir lime leaf" at bounding box center [530, 138] width 15 height 15
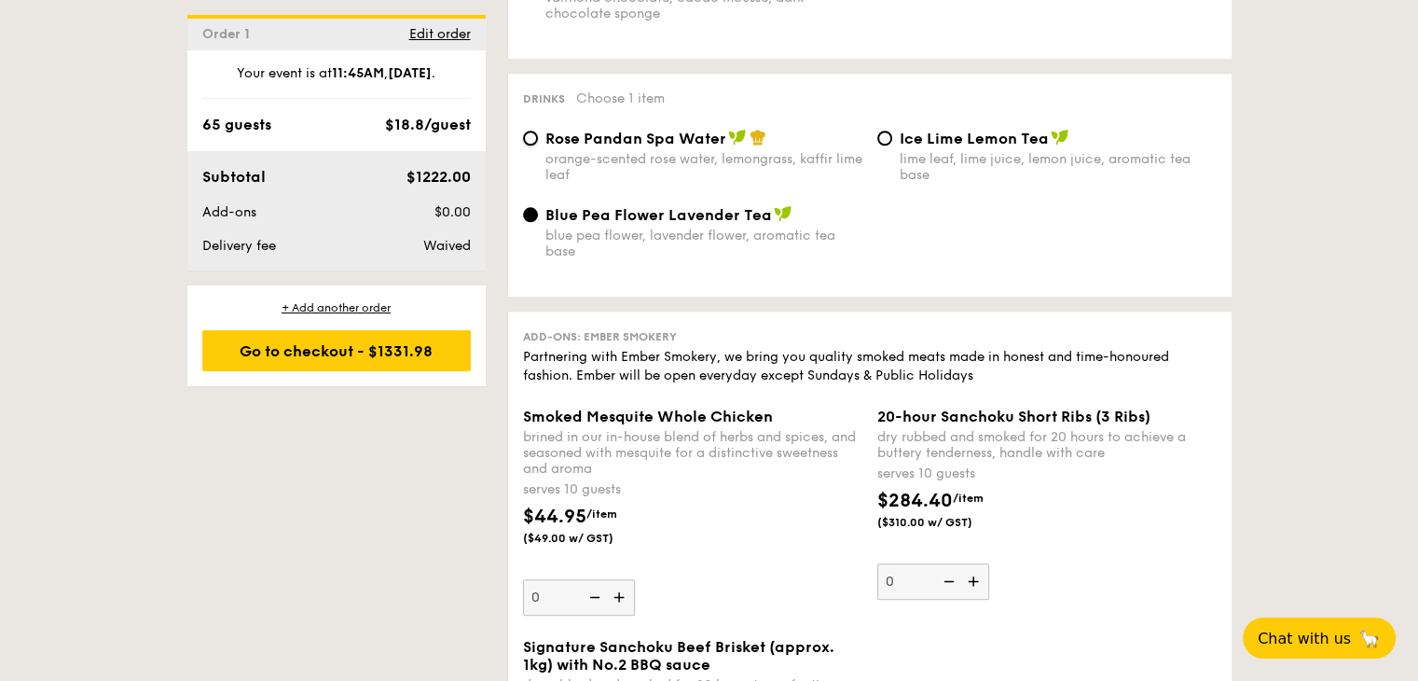
radio input "true"
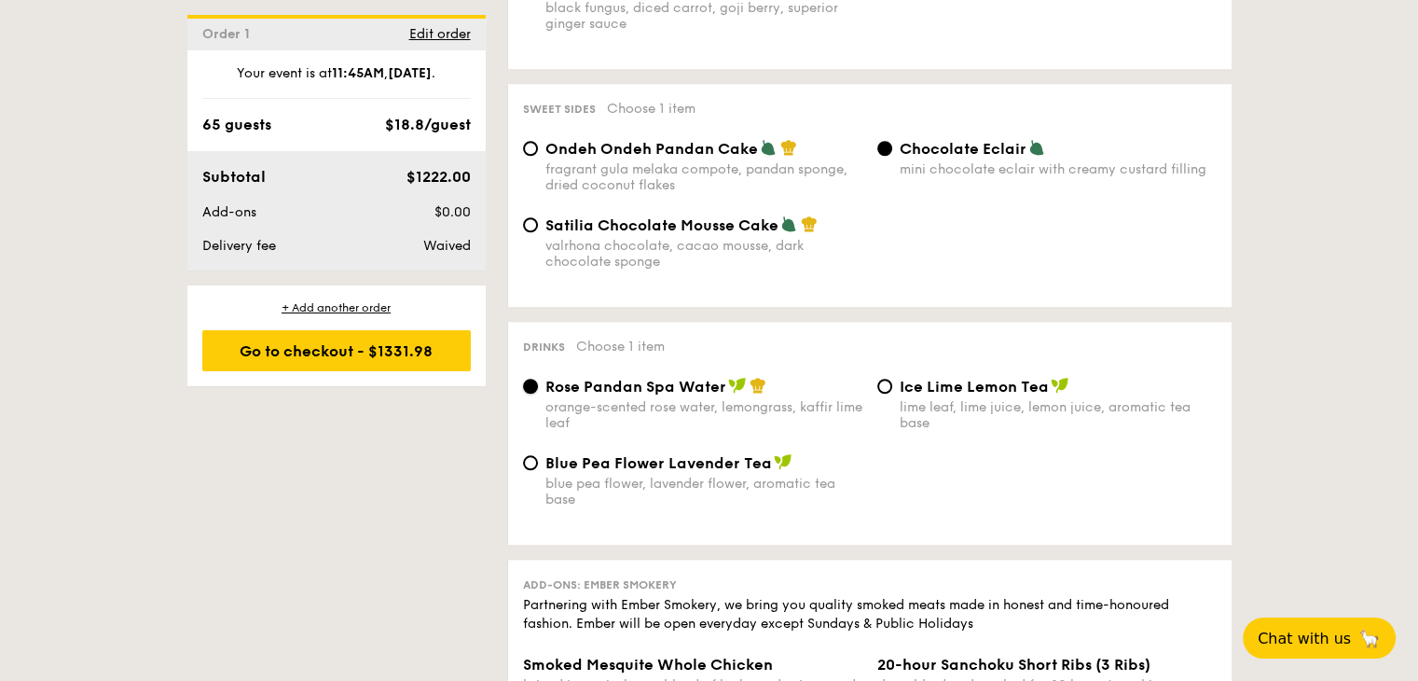
scroll to position [1585, 0]
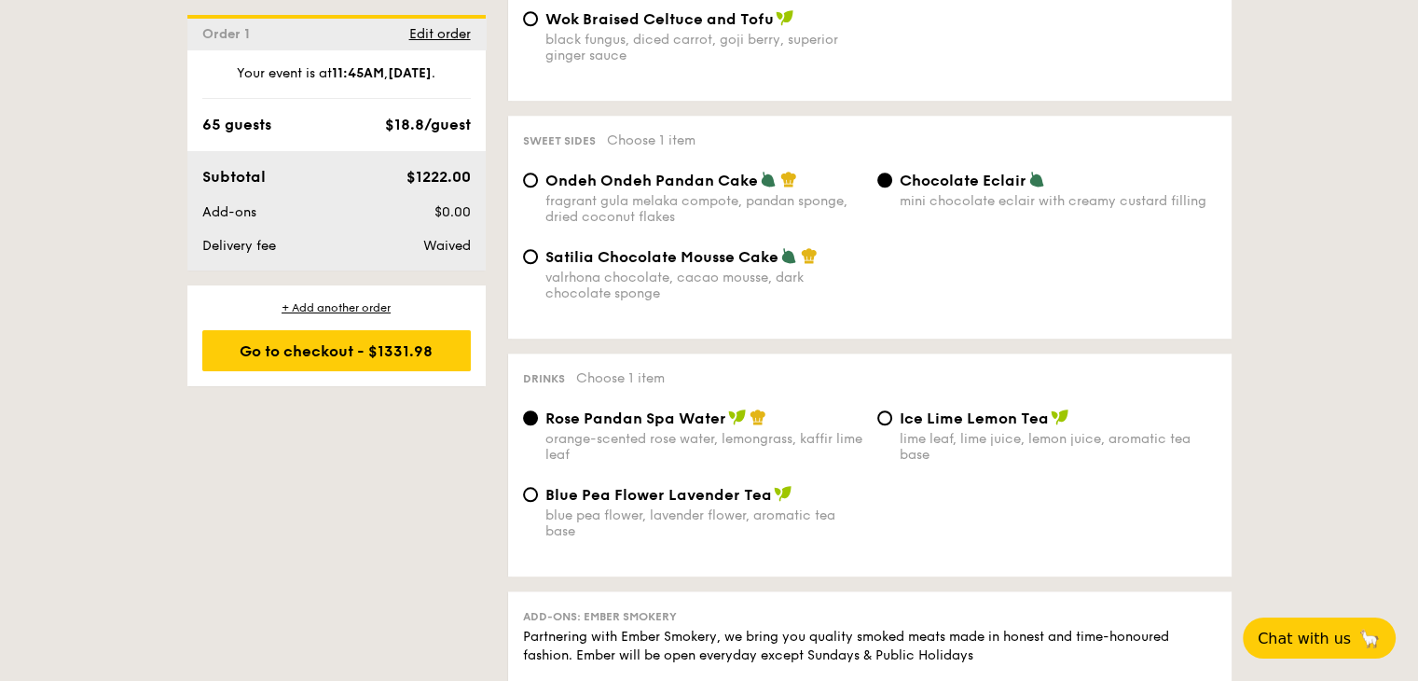
click at [539, 190] on div "Ondeh Ondeh Pandan Cake fragrant [PERSON_NAME] melaka compote, pandan sponge, d…" at bounding box center [693, 198] width 354 height 54
click at [531, 187] on input "Ondeh Ondeh Pandan Cake fragrant [PERSON_NAME] melaka compote, pandan sponge, d…" at bounding box center [530, 180] width 15 height 15
radio input "true"
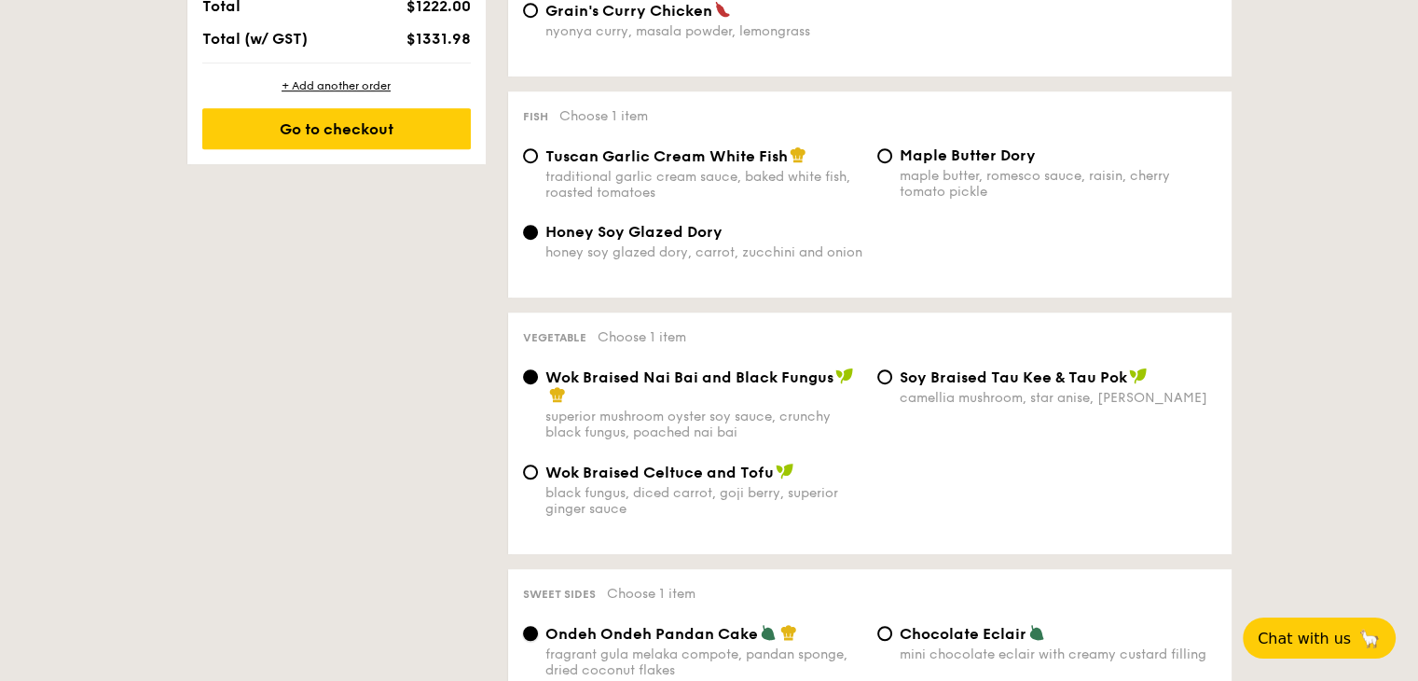
scroll to position [1212, 0]
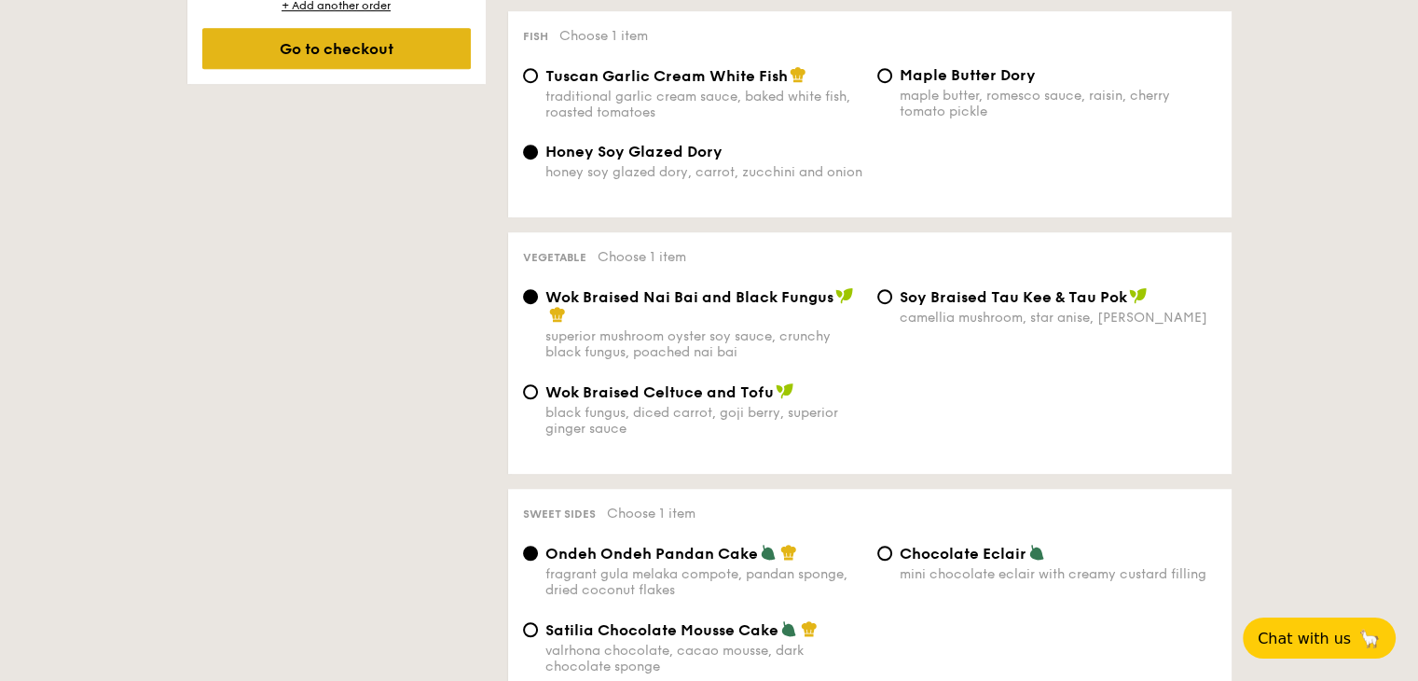
click at [369, 53] on div "Go to checkout" at bounding box center [336, 48] width 269 height 41
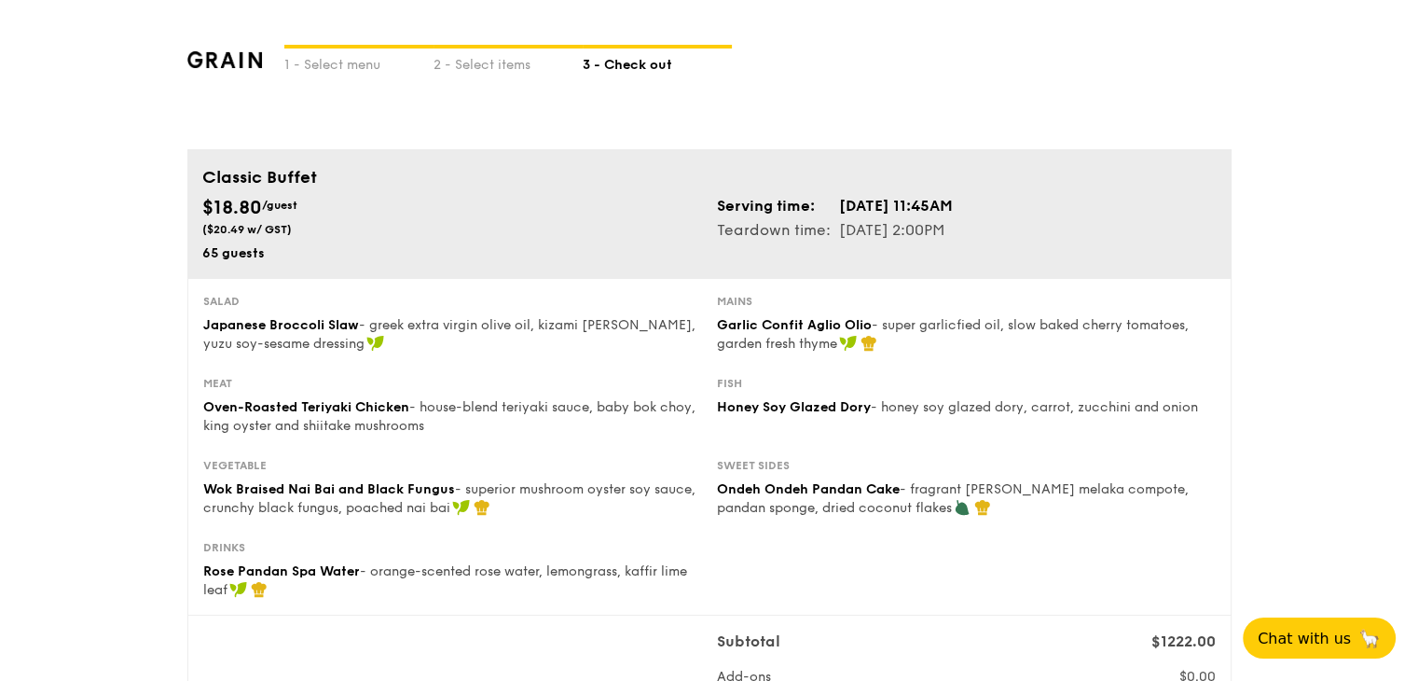
scroll to position [93, 0]
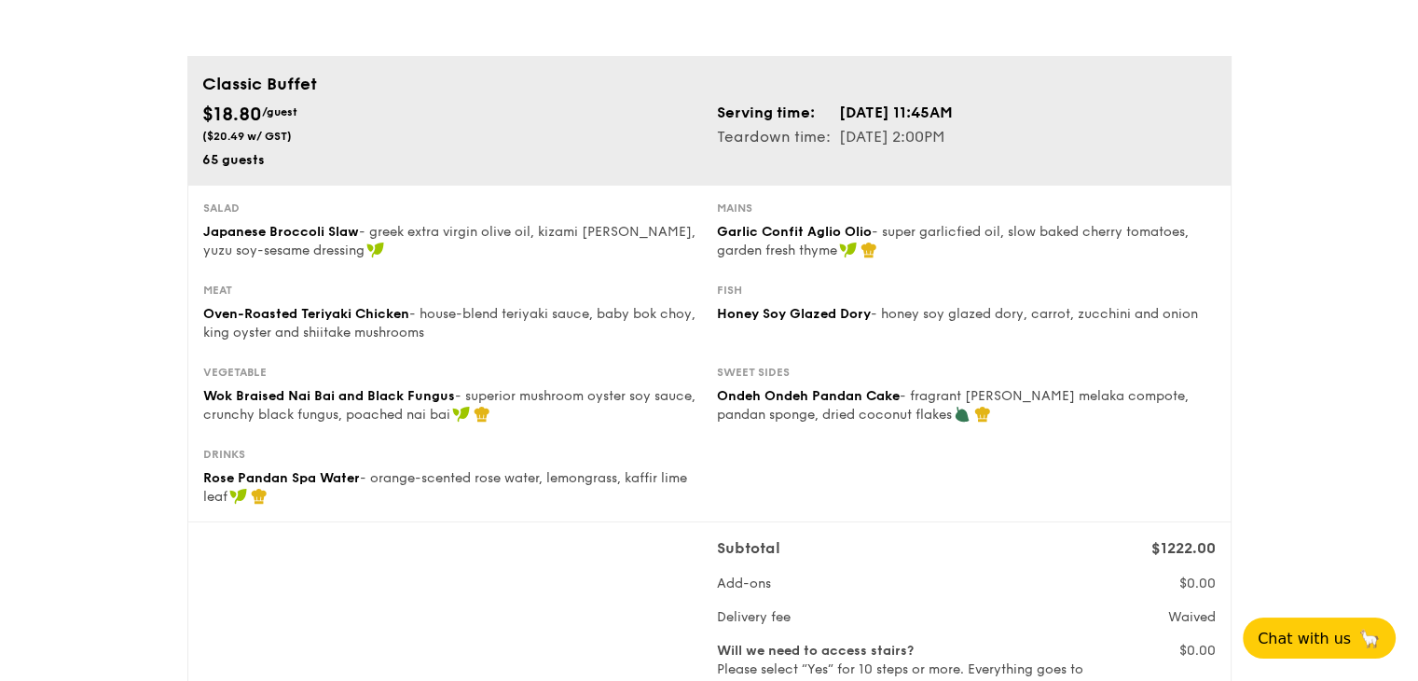
click at [282, 579] on div "Subtotal $1222.00 Add-ons $0.00 Delivery fee Waived Will we need to access stai…" at bounding box center [710, 643] width 1028 height 213
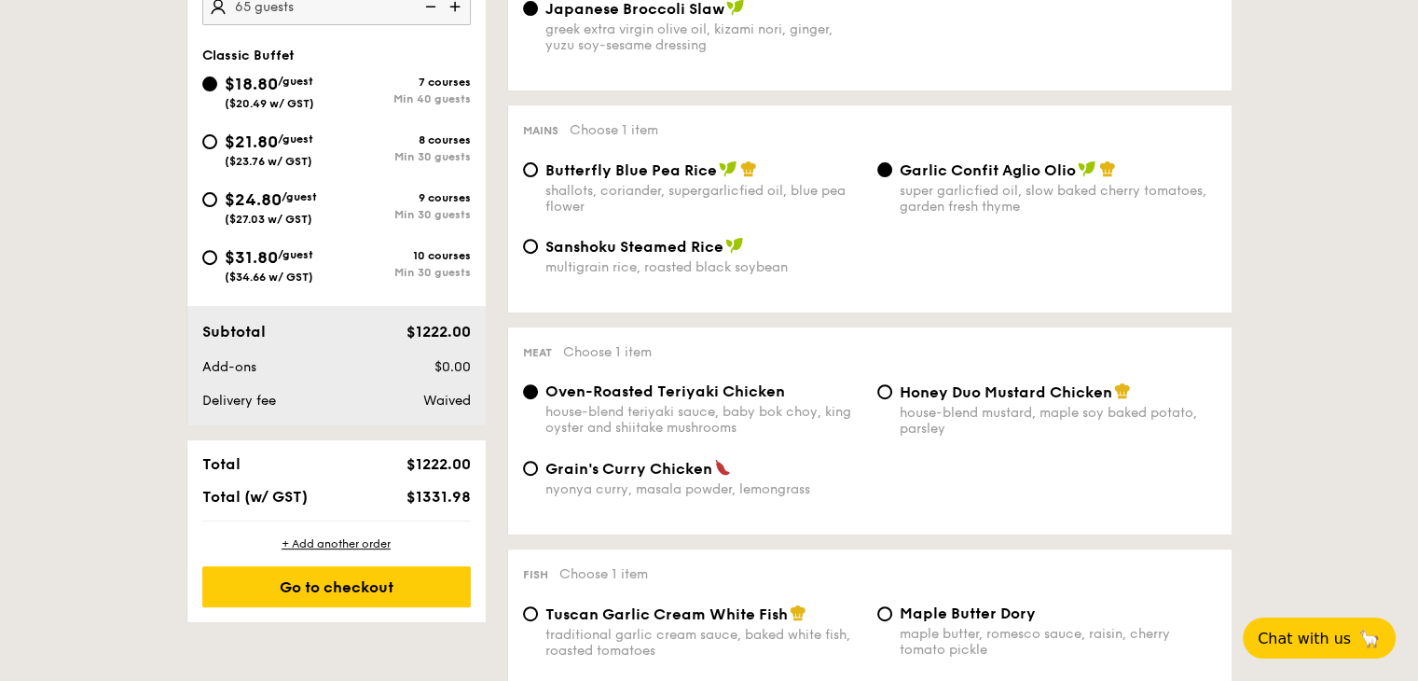
scroll to position [642, 0]
